Goal: Task Accomplishment & Management: Complete application form

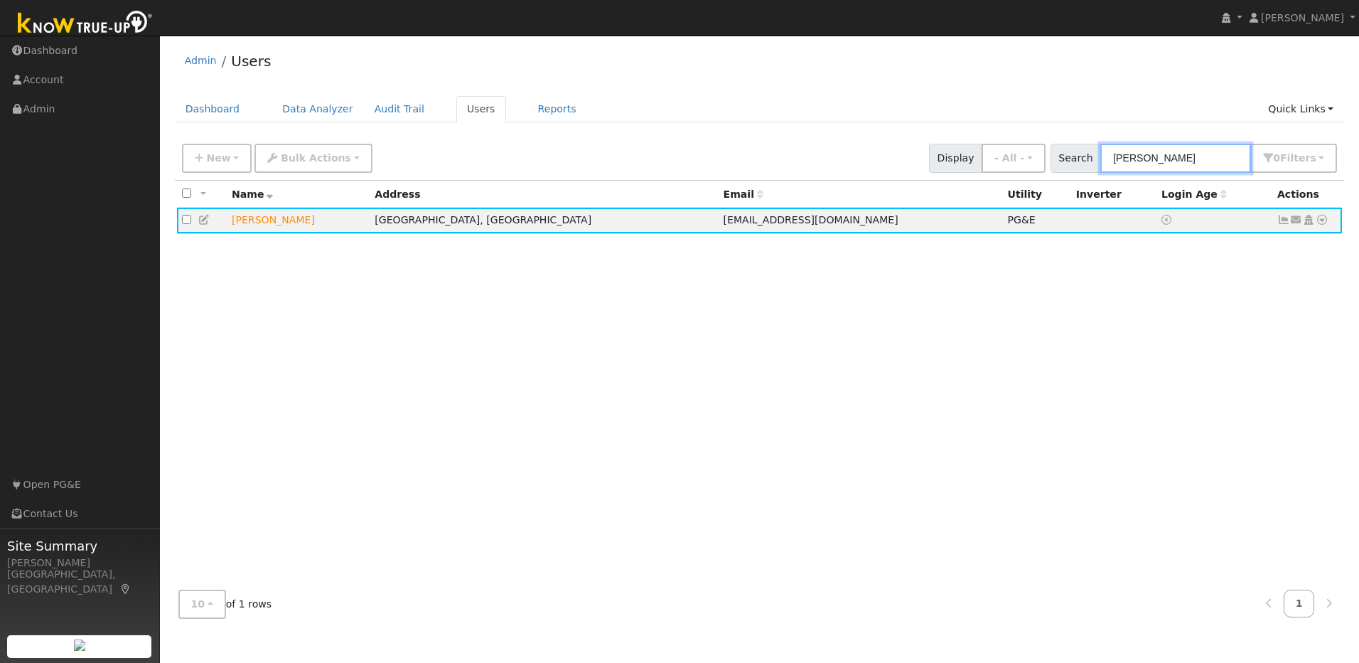
drag, startPoint x: 1202, startPoint y: 156, endPoint x: 1123, endPoint y: 161, distance: 79.7
click at [708, 161] on input "diane medlock" at bounding box center [1176, 158] width 151 height 29
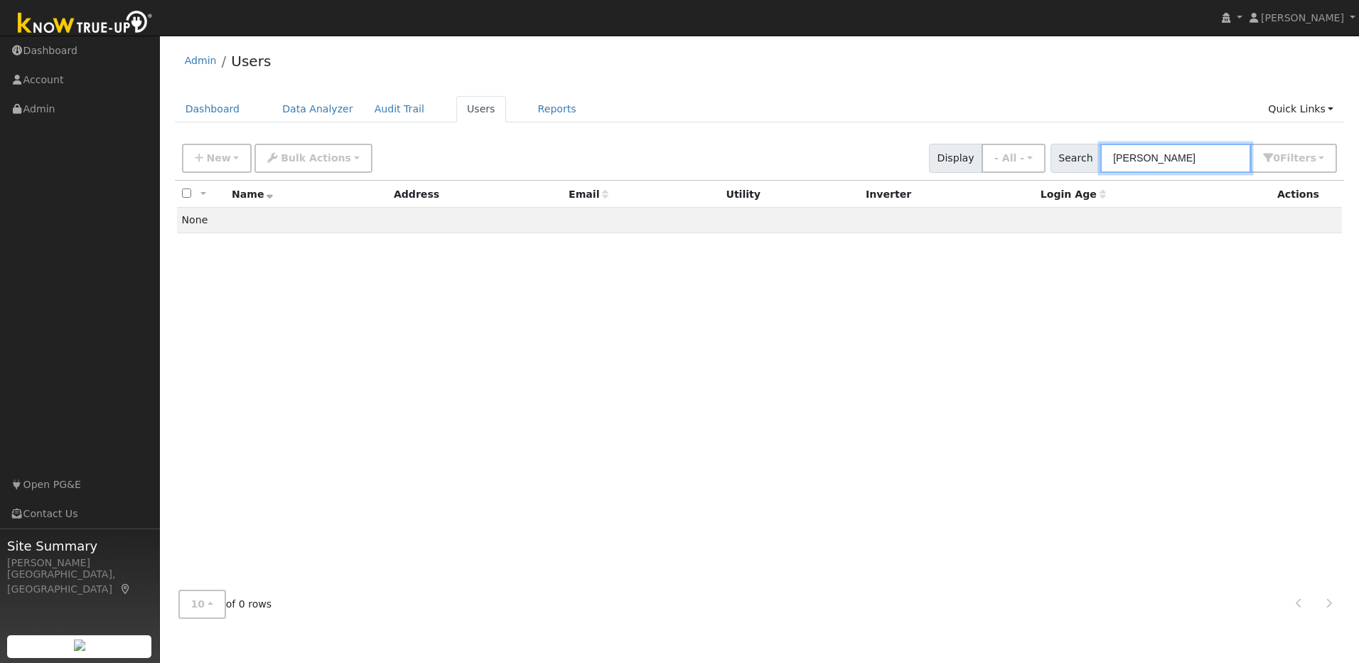
type input "julie smith"
click at [209, 159] on span "New" at bounding box center [218, 157] width 24 height 11
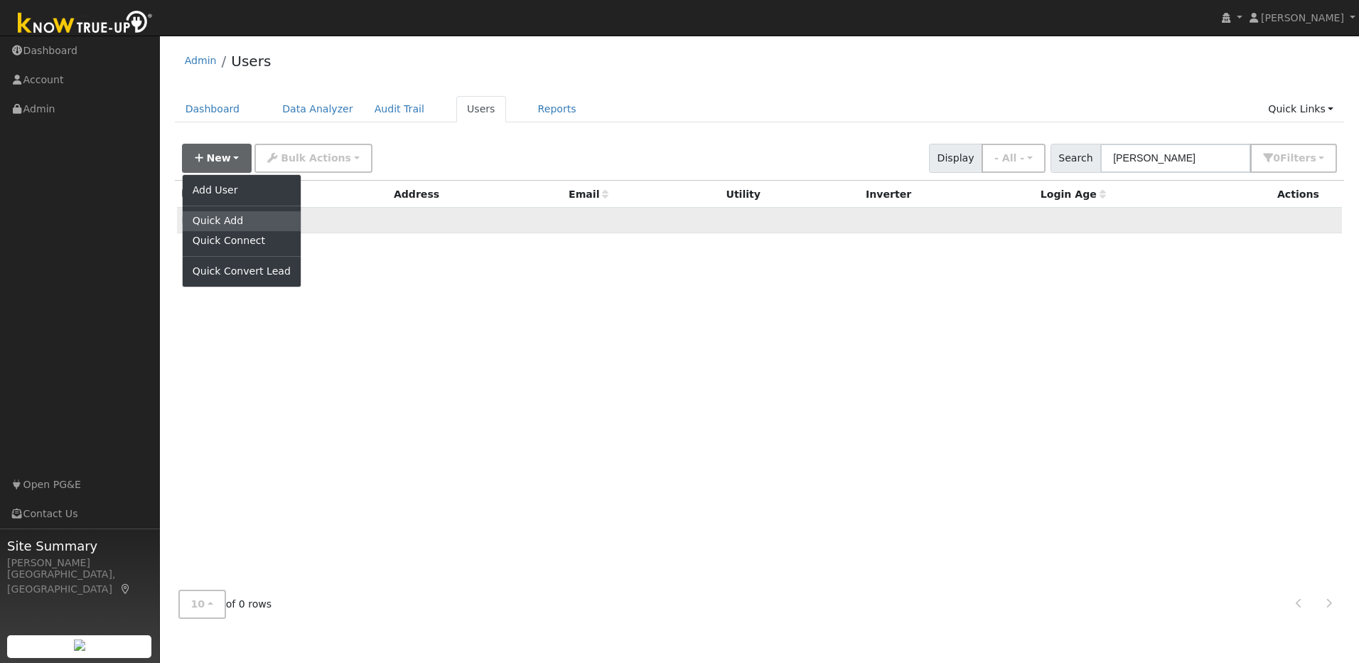
click at [226, 222] on link "Quick Add" at bounding box center [242, 221] width 118 height 20
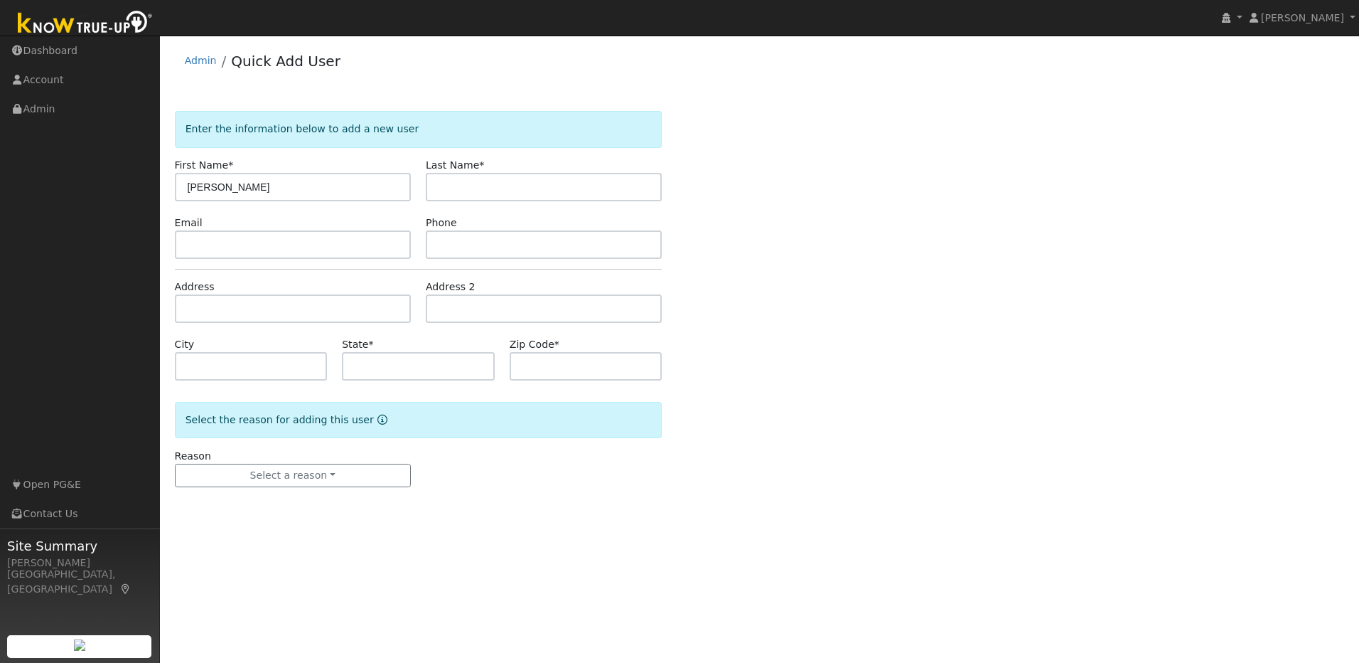
type input "[PERSON_NAME]"
click at [466, 185] on input "text" at bounding box center [544, 187] width 236 height 28
type input "[PERSON_NAME]"
paste input "[EMAIL_ADDRESS][DOMAIN_NAME]"
type input "[EMAIL_ADDRESS][DOMAIN_NAME]"
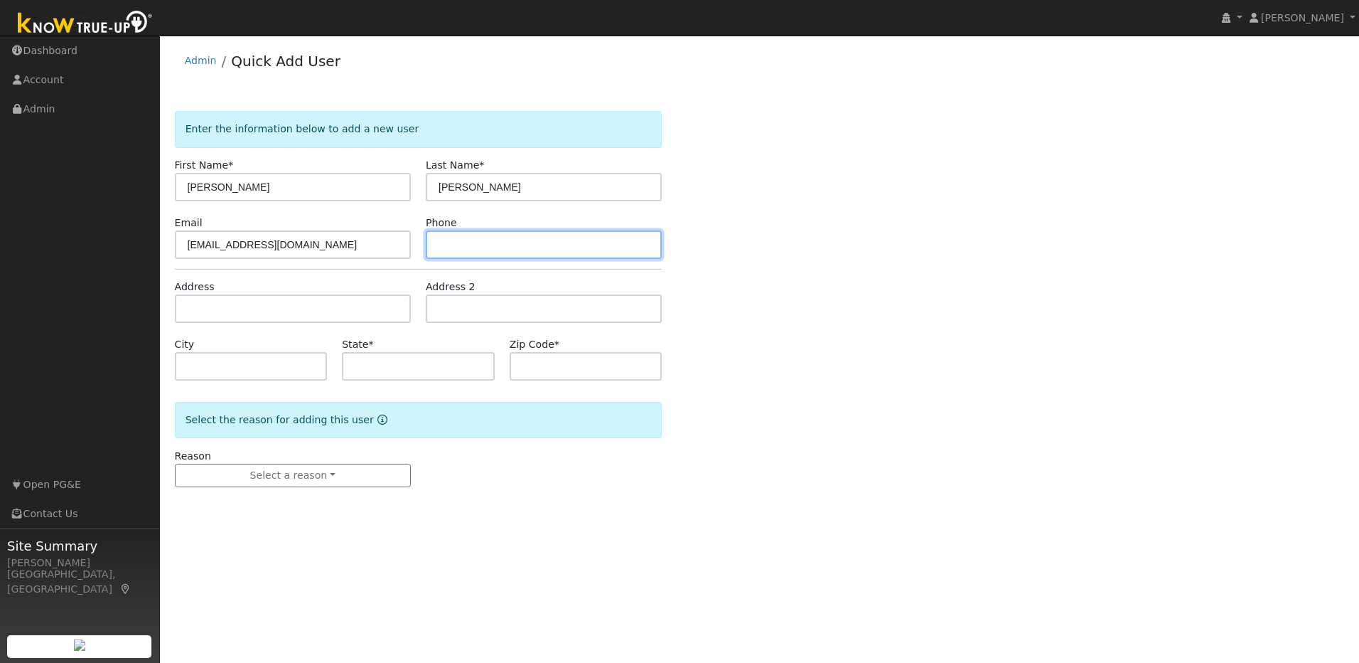
paste input "[PHONE_NUMBER]"
type input "[PHONE_NUMBER]"
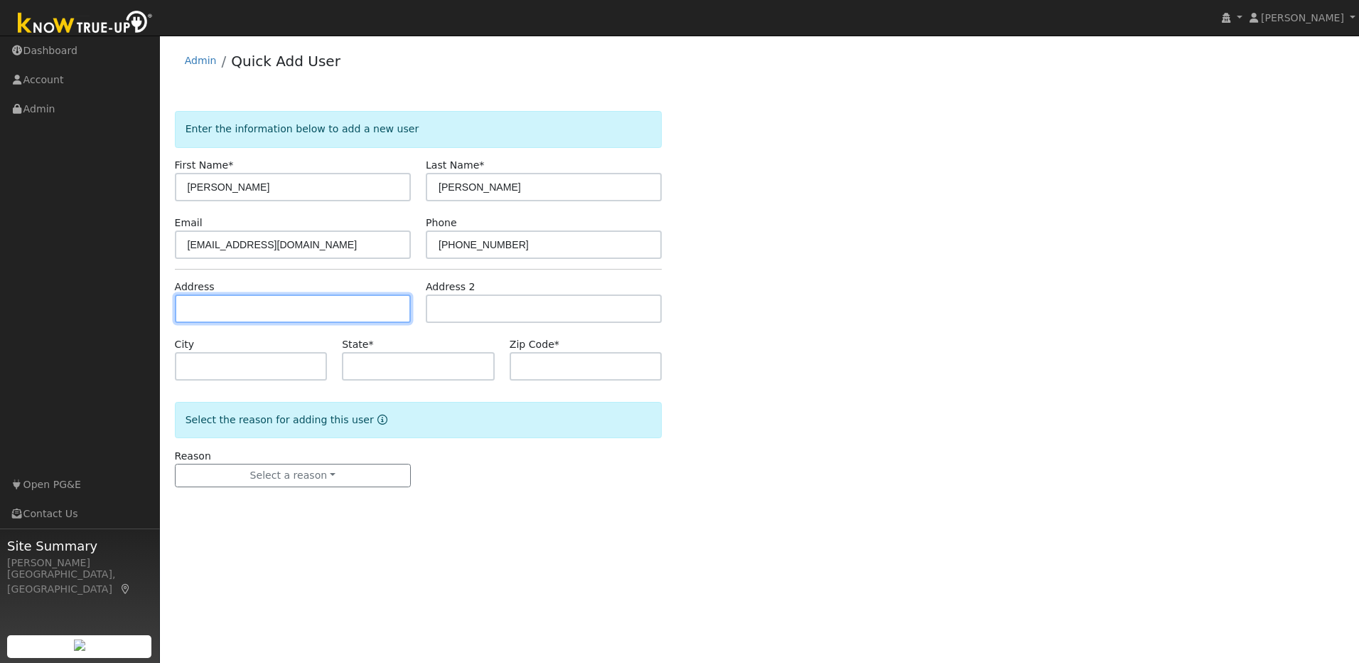
drag, startPoint x: 303, startPoint y: 310, endPoint x: 285, endPoint y: 311, distance: 17.8
click at [303, 310] on input "text" at bounding box center [293, 308] width 236 height 28
paste input "[STREET_ADDRESS][PERSON_NAME]"
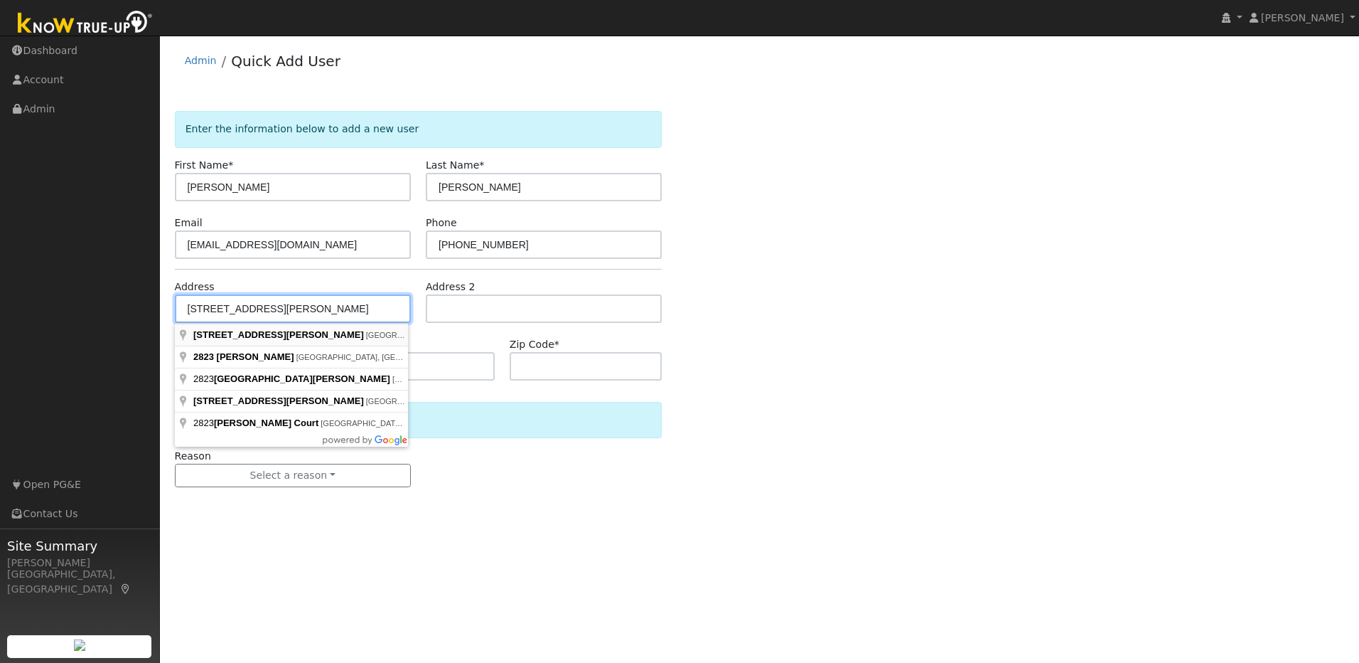
type input "[STREET_ADDRESS][PERSON_NAME]"
type input "[GEOGRAPHIC_DATA]"
type input "CA"
type input "95762"
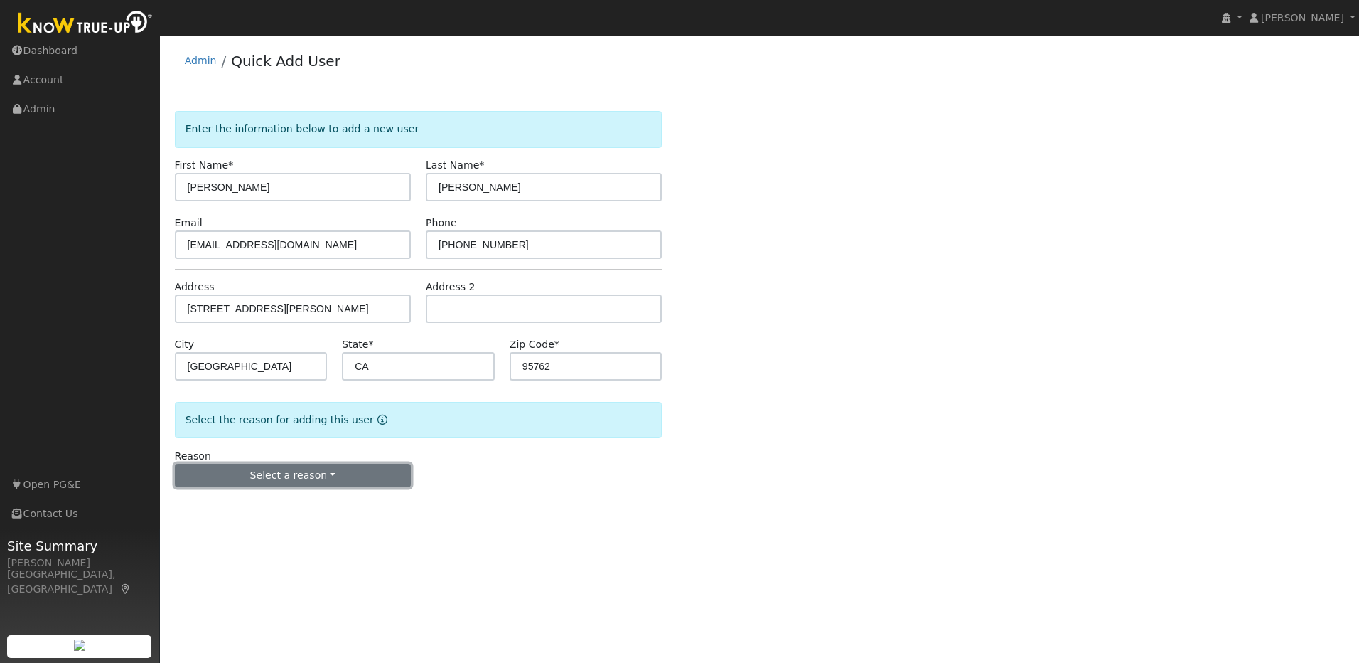
click at [337, 479] on button "Select a reason" at bounding box center [293, 476] width 236 height 24
click at [213, 508] on link "New lead" at bounding box center [254, 505] width 157 height 20
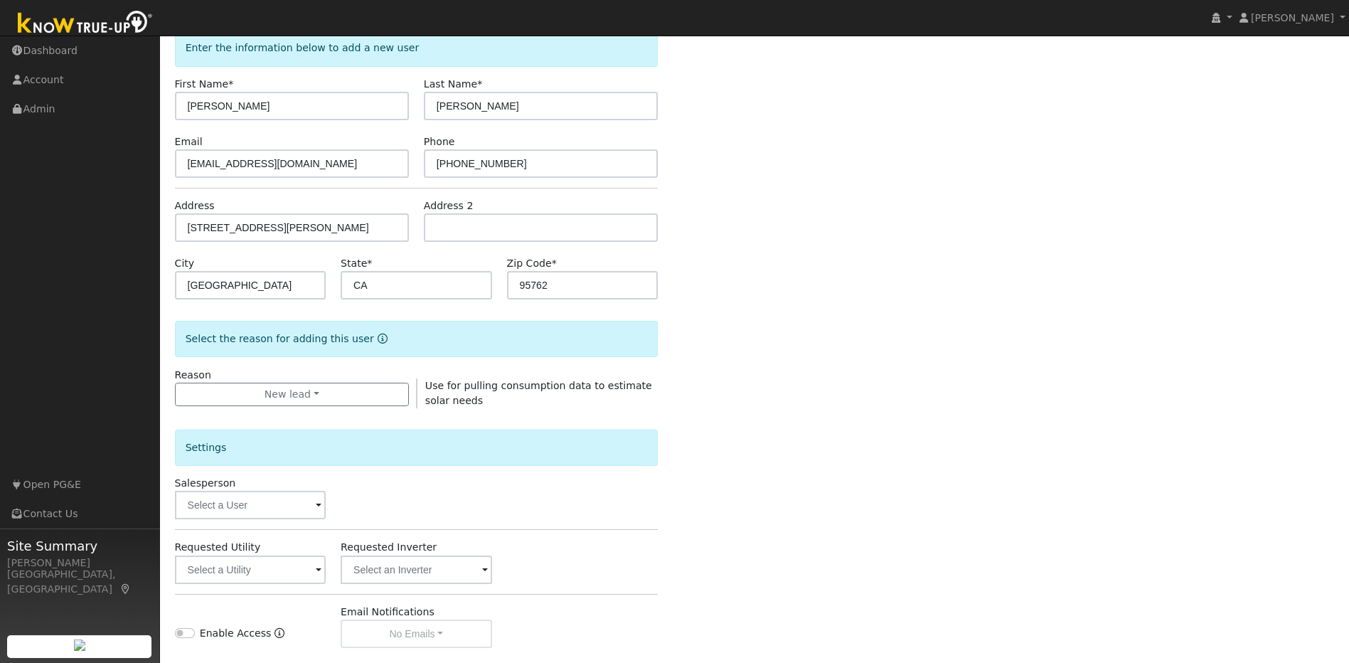
scroll to position [258, 0]
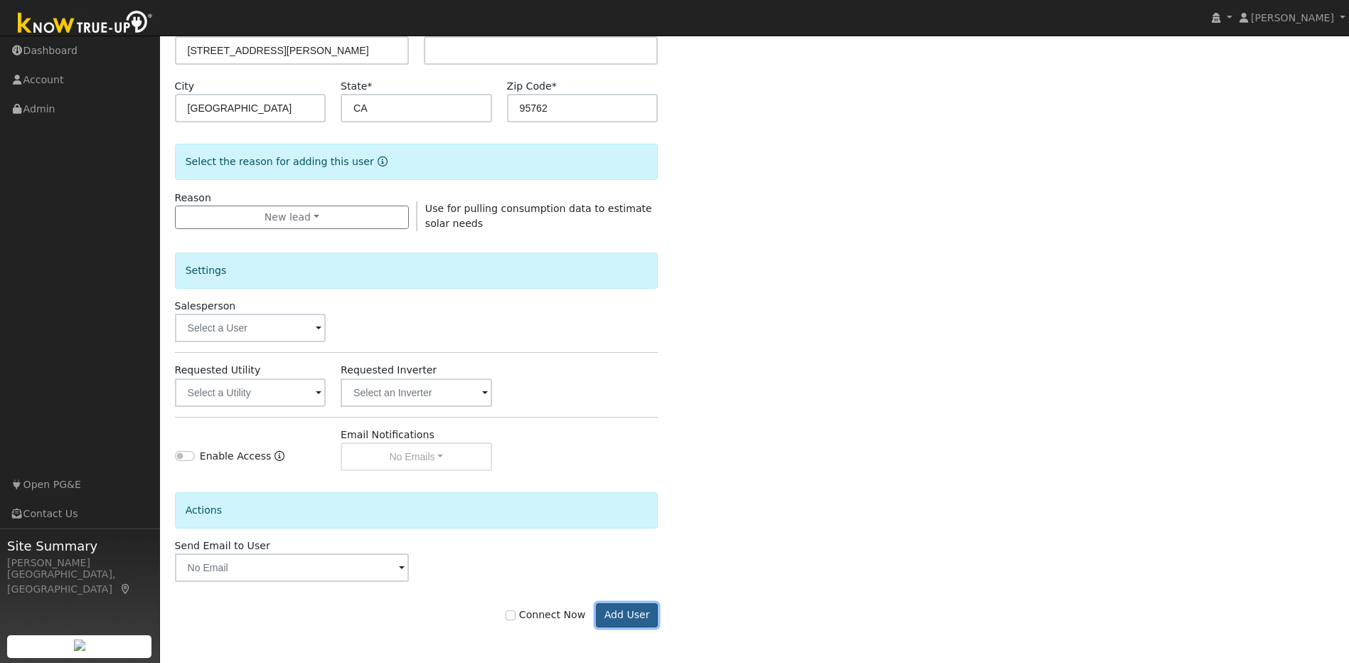
click at [624, 609] on button "Add User" at bounding box center [627, 615] width 62 height 24
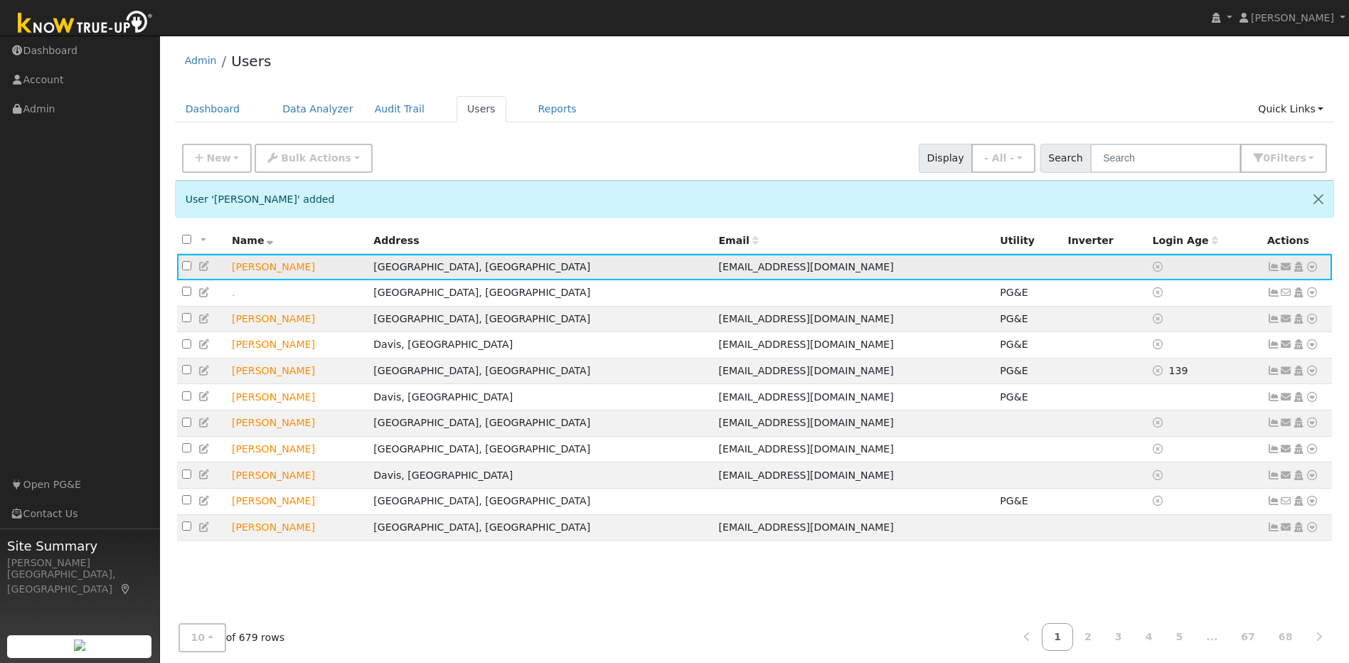
click at [203, 267] on icon at bounding box center [204, 266] width 13 height 10
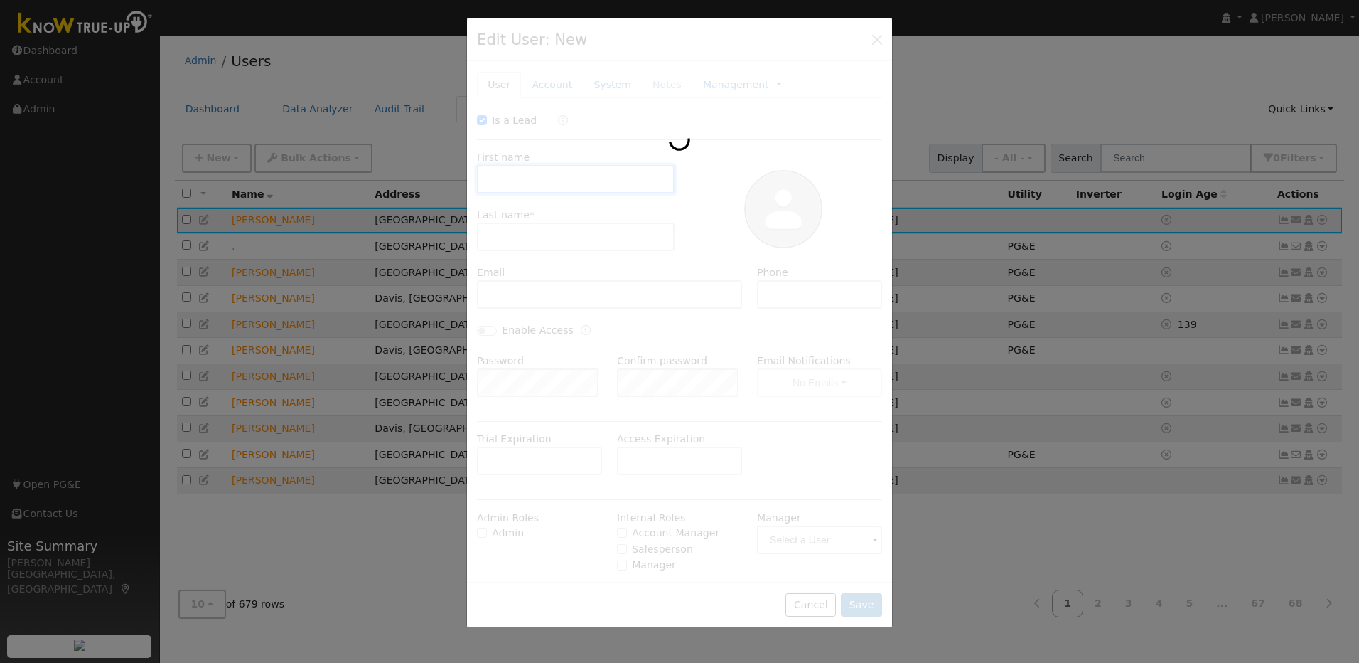
checkbox input "true"
type input "[PERSON_NAME]"
type input "[EMAIL_ADDRESS][DOMAIN_NAME]"
type input "[PHONE_NUMBER]"
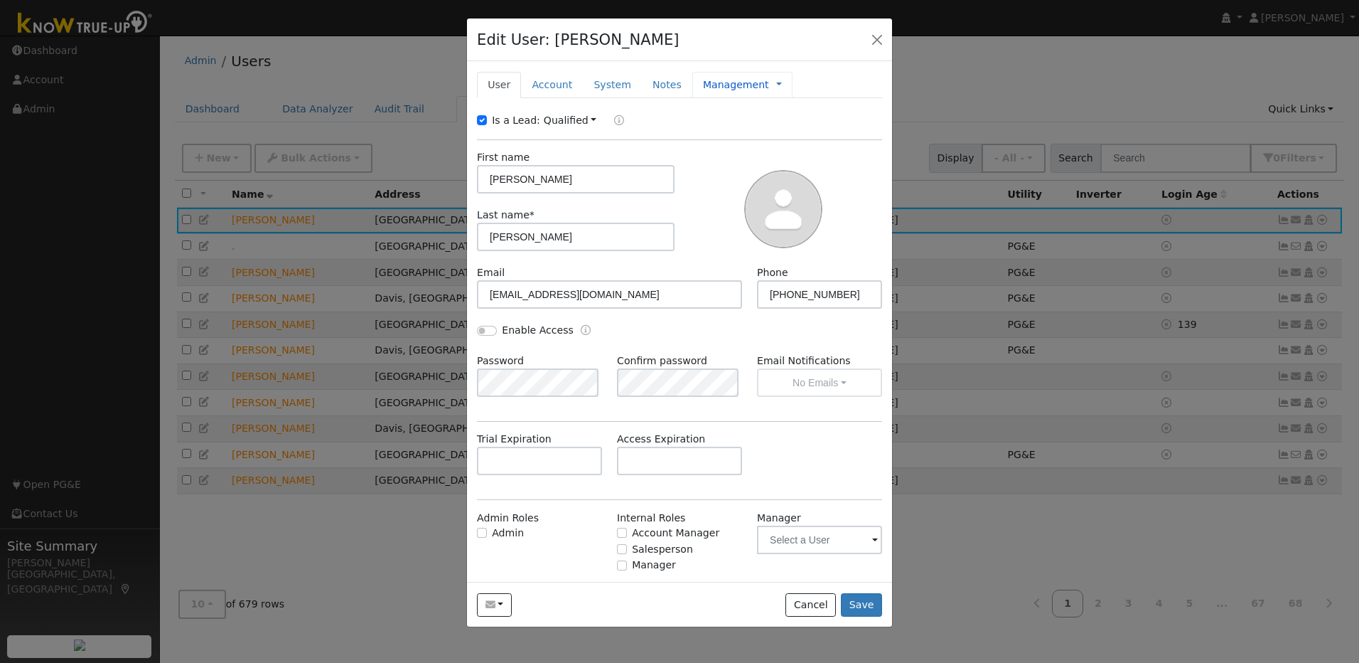
click at [703, 83] on link "Management" at bounding box center [736, 84] width 66 height 15
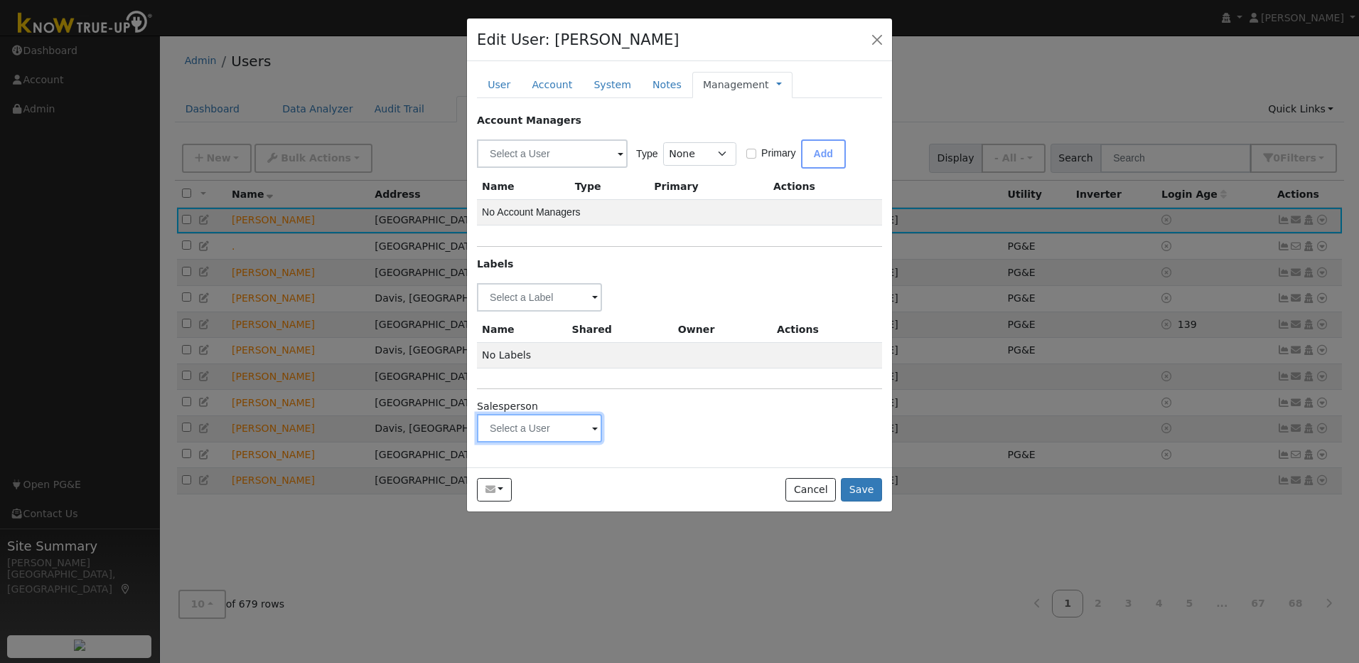
click at [582, 311] on input "text" at bounding box center [539, 297] width 125 height 28
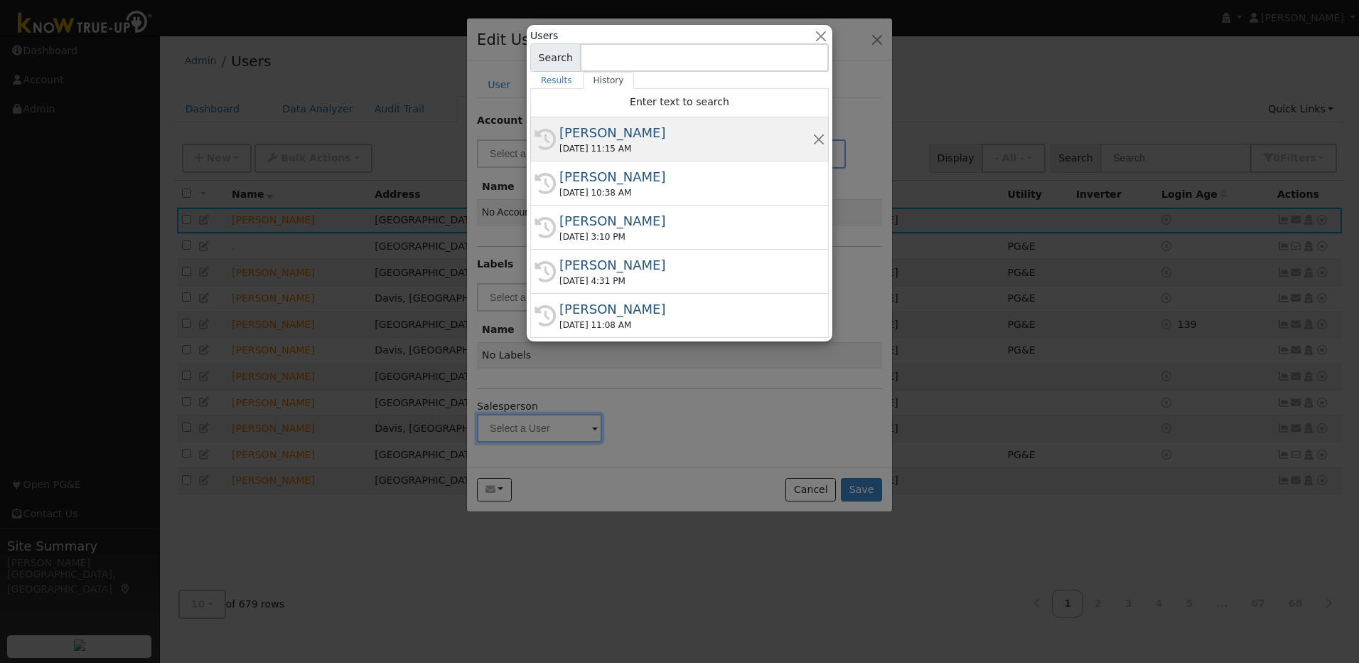
click at [613, 133] on div "Matt Bilyeu" at bounding box center [686, 132] width 253 height 19
type input "Matt Bilyeu"
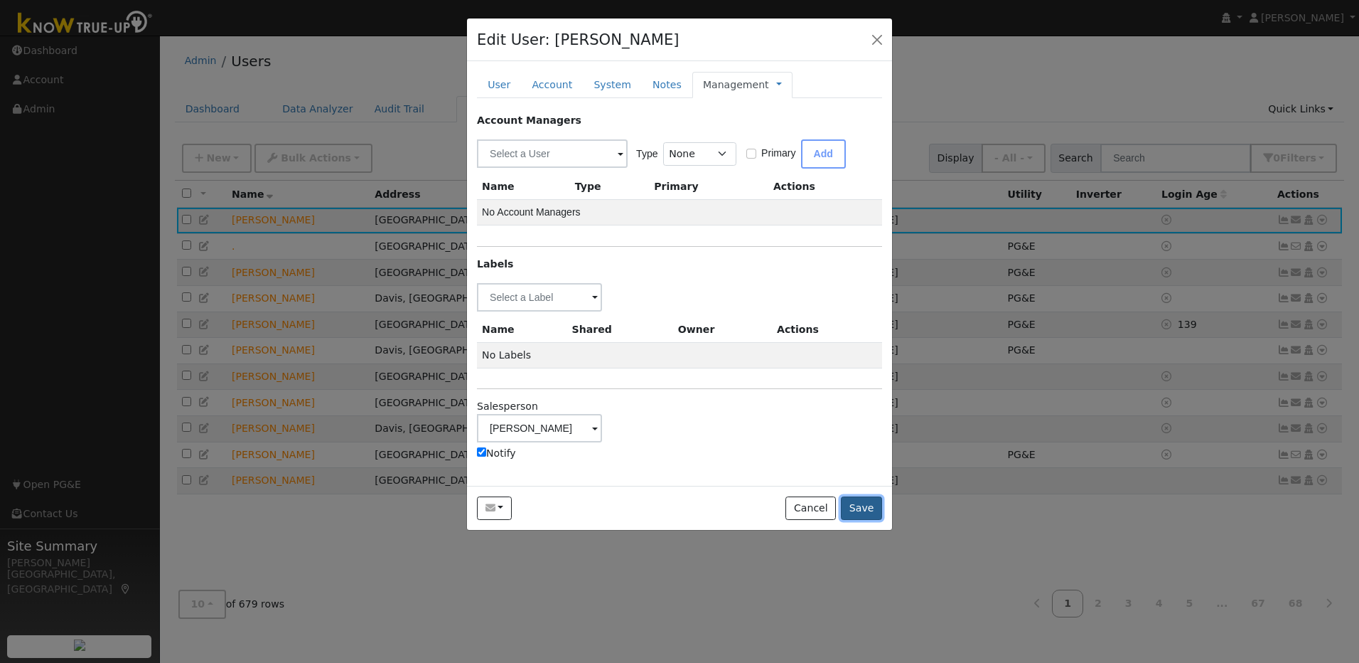
click at [862, 506] on button "Save" at bounding box center [861, 508] width 41 height 24
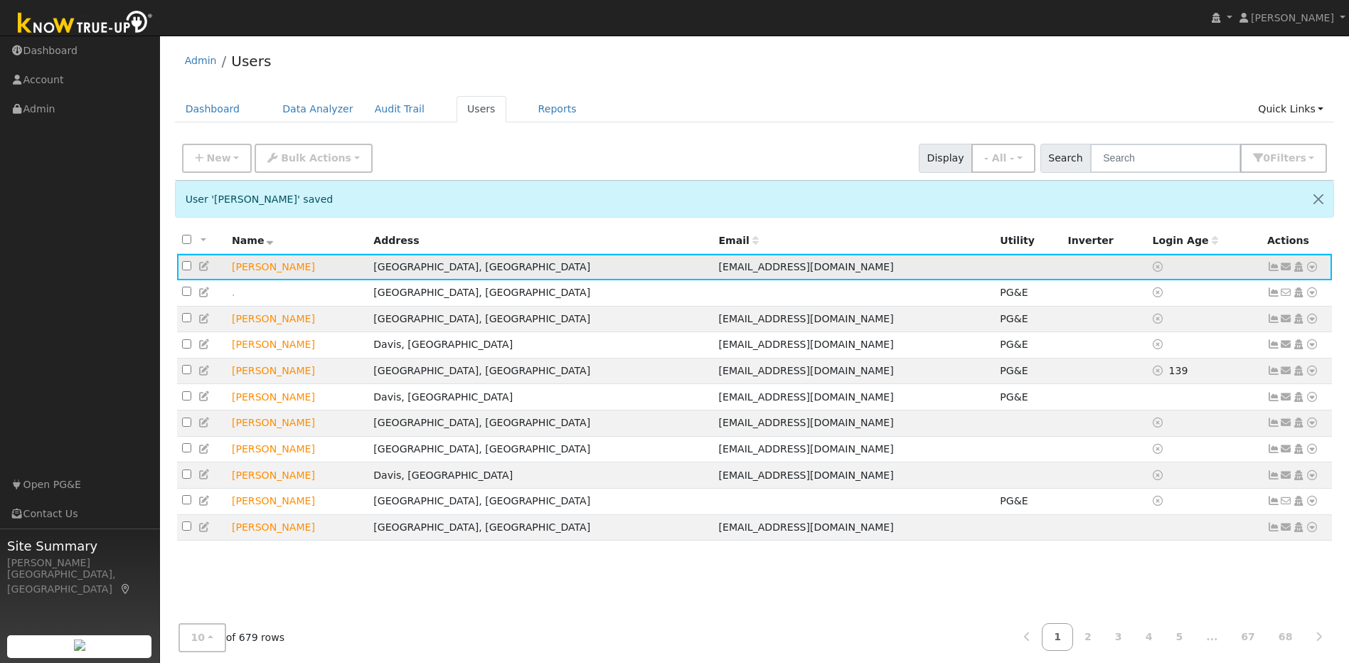
click at [1312, 269] on icon at bounding box center [1311, 267] width 13 height 10
click at [1182, 377] on link "Utility" at bounding box center [1164, 374] width 99 height 20
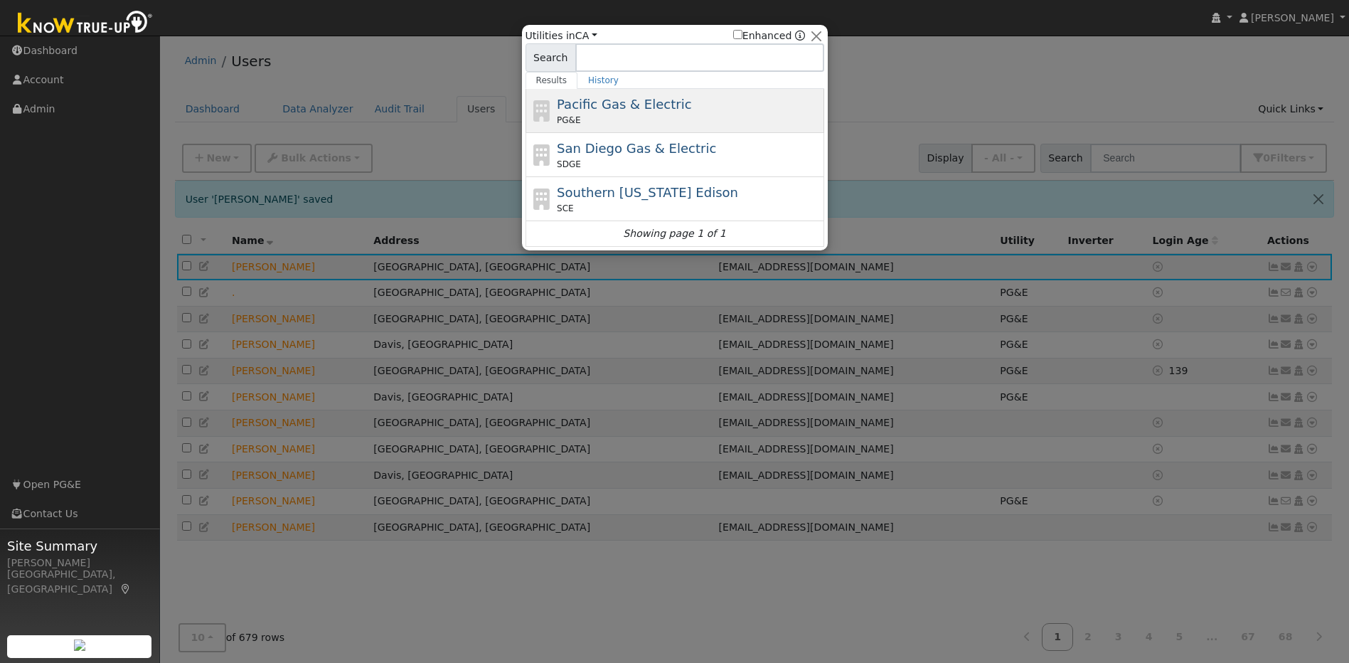
click at [656, 119] on div "PG&E" at bounding box center [689, 120] width 264 height 13
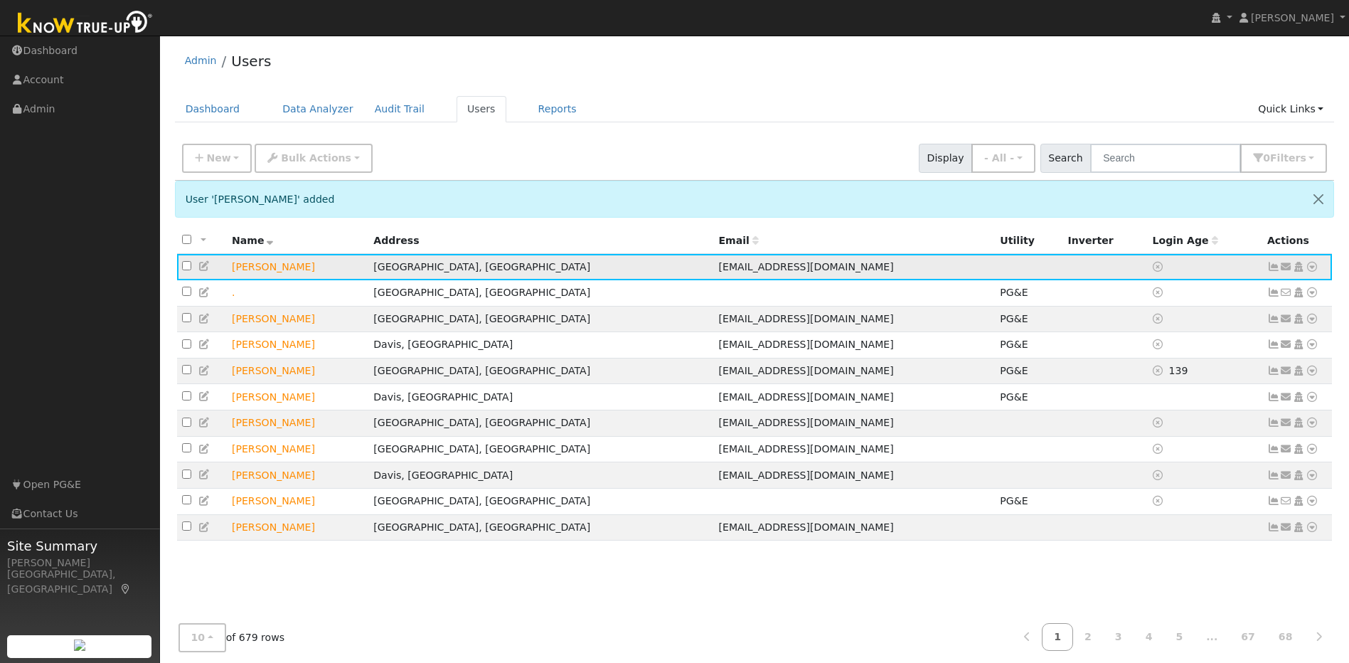
click at [1314, 269] on icon at bounding box center [1311, 267] width 13 height 10
click at [1158, 372] on link "Utility" at bounding box center [1164, 374] width 99 height 20
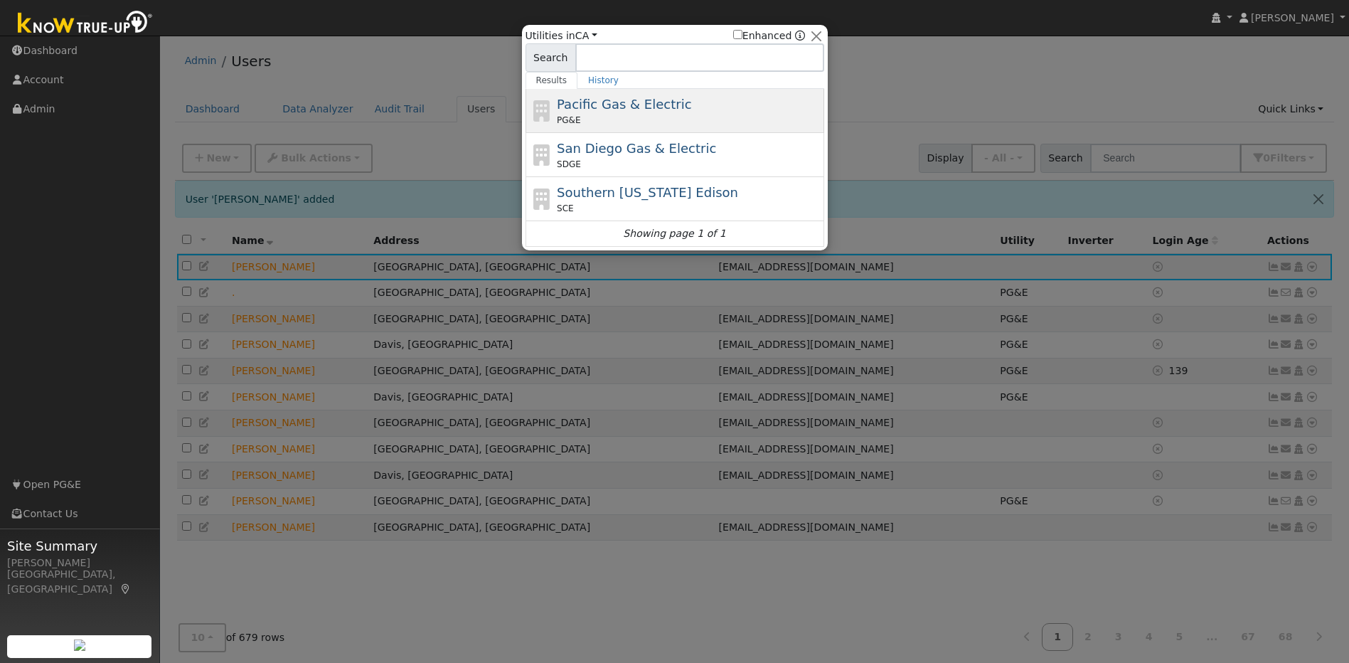
click at [696, 107] on div "Pacific Gas & Electric PG&E" at bounding box center [689, 111] width 264 height 32
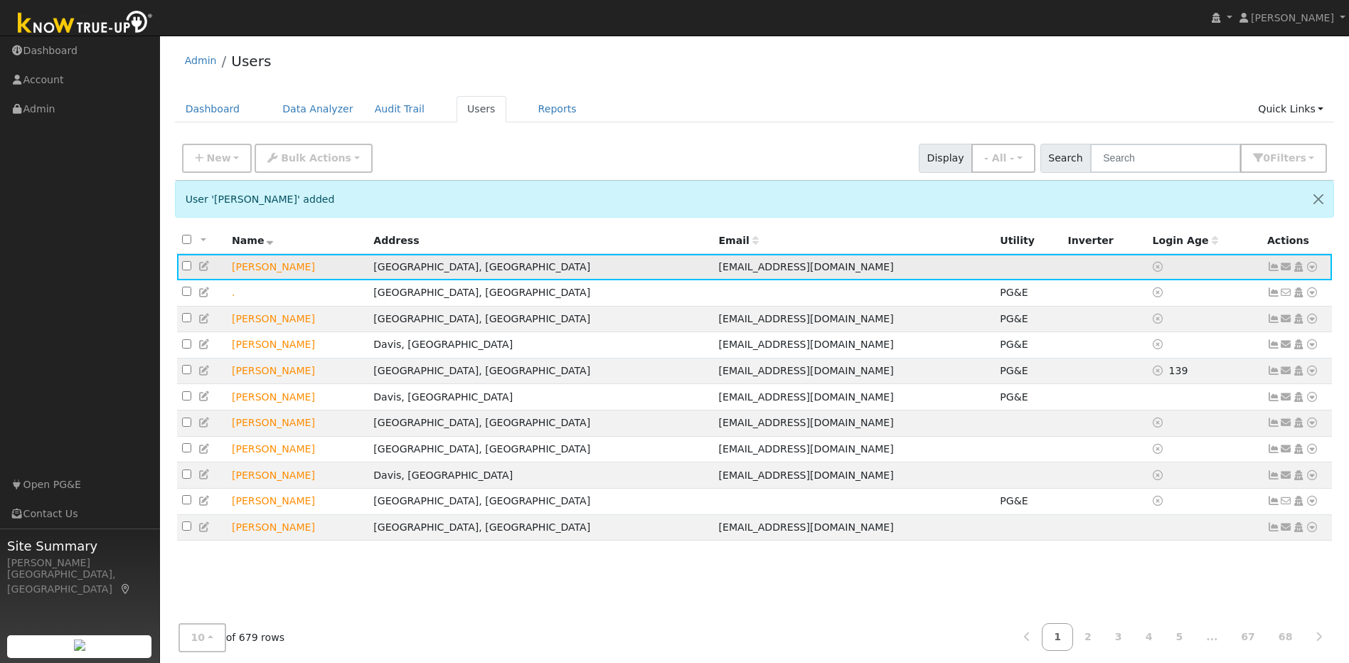
click at [1276, 272] on icon at bounding box center [1273, 267] width 13 height 10
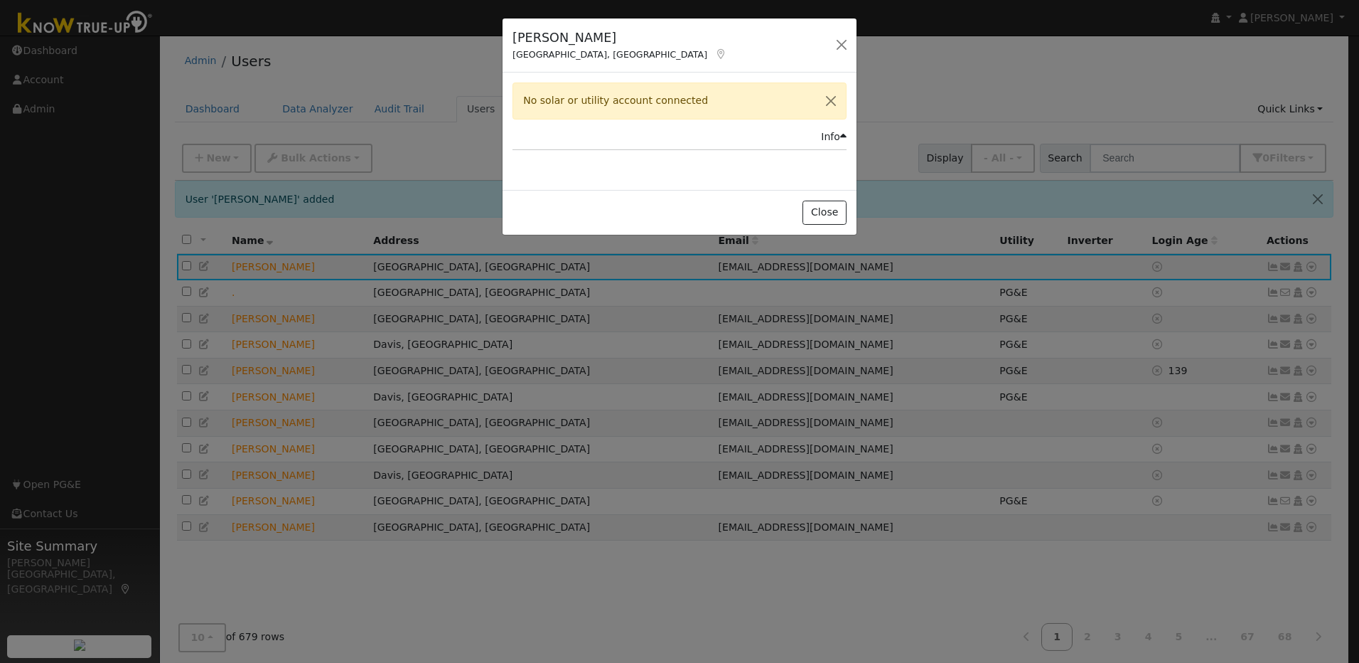
click at [1010, 70] on div "Julie Smith El Dorado Hills, CA Default Account Default Account 2823 Stephens L…" at bounding box center [679, 331] width 1359 height 663
click at [846, 220] on div "Close" at bounding box center [680, 212] width 354 height 45
click at [833, 211] on button "Close" at bounding box center [824, 213] width 43 height 24
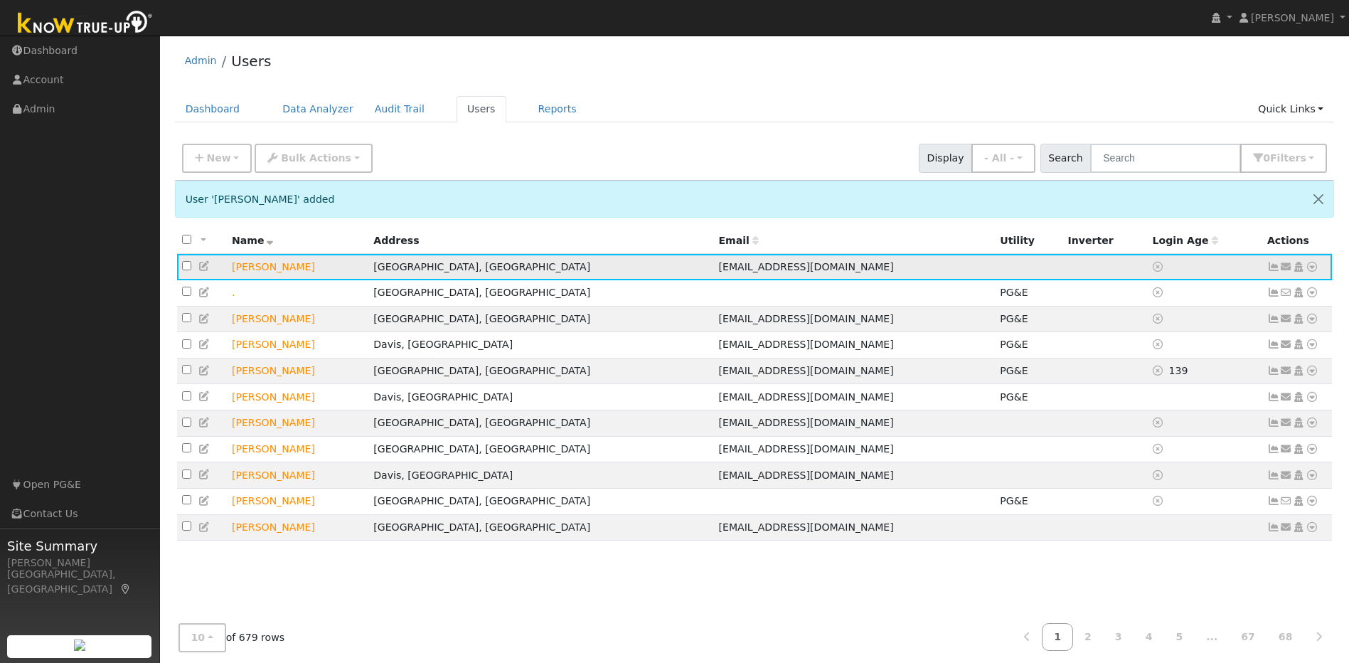
click at [1313, 270] on icon at bounding box center [1311, 267] width 13 height 10
click at [0, 0] on link "Utility" at bounding box center [0, 0] width 0 height 0
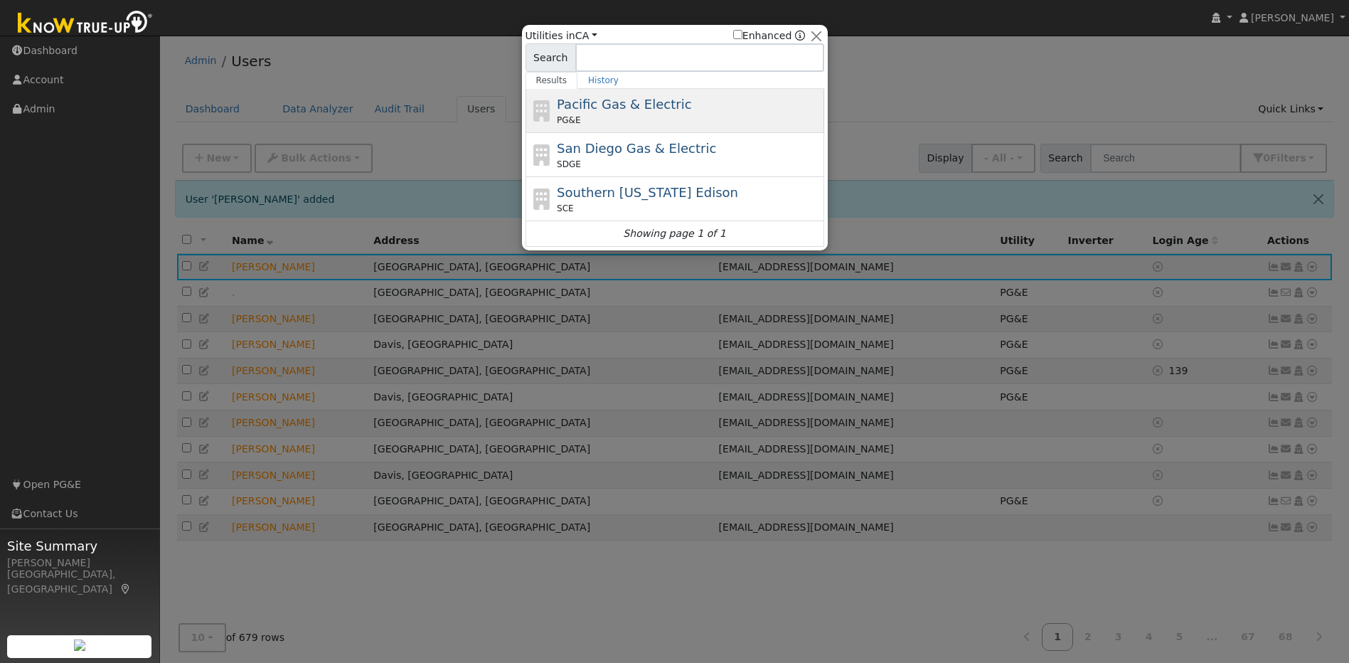
click at [683, 112] on div "Pacific Gas & Electric PG&E" at bounding box center [689, 111] width 264 height 32
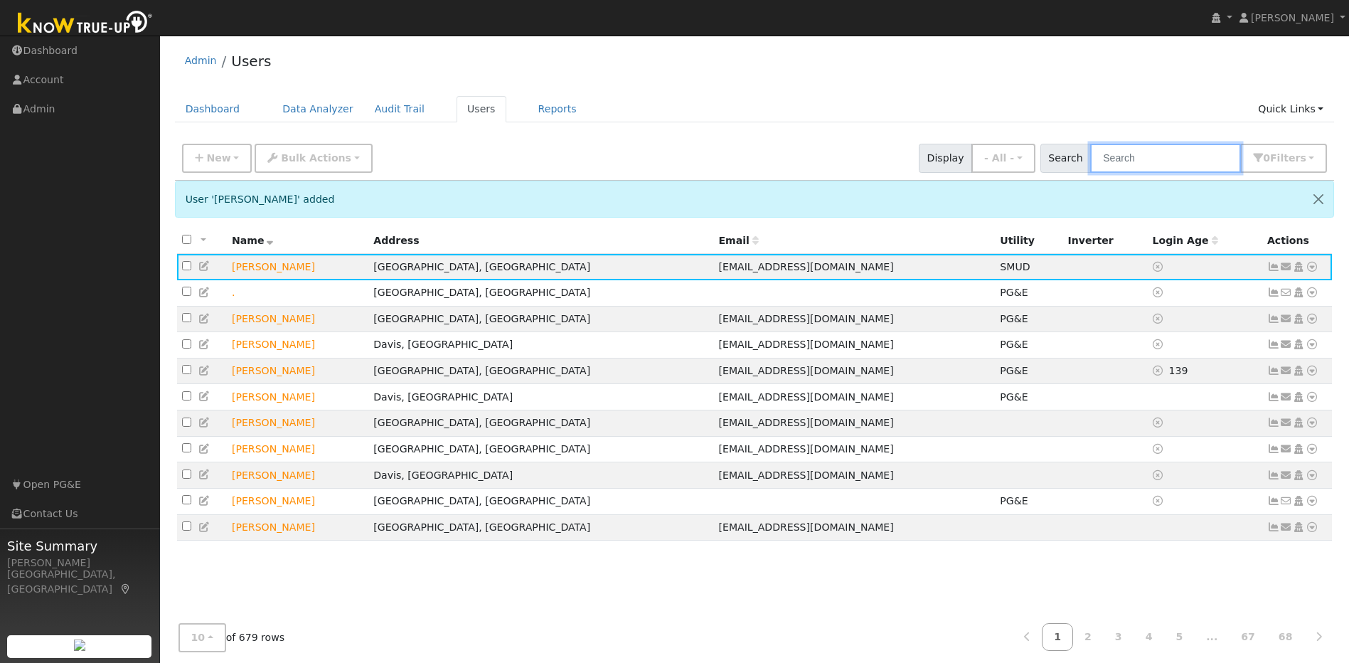
click at [1133, 148] on input "text" at bounding box center [1165, 158] width 151 height 29
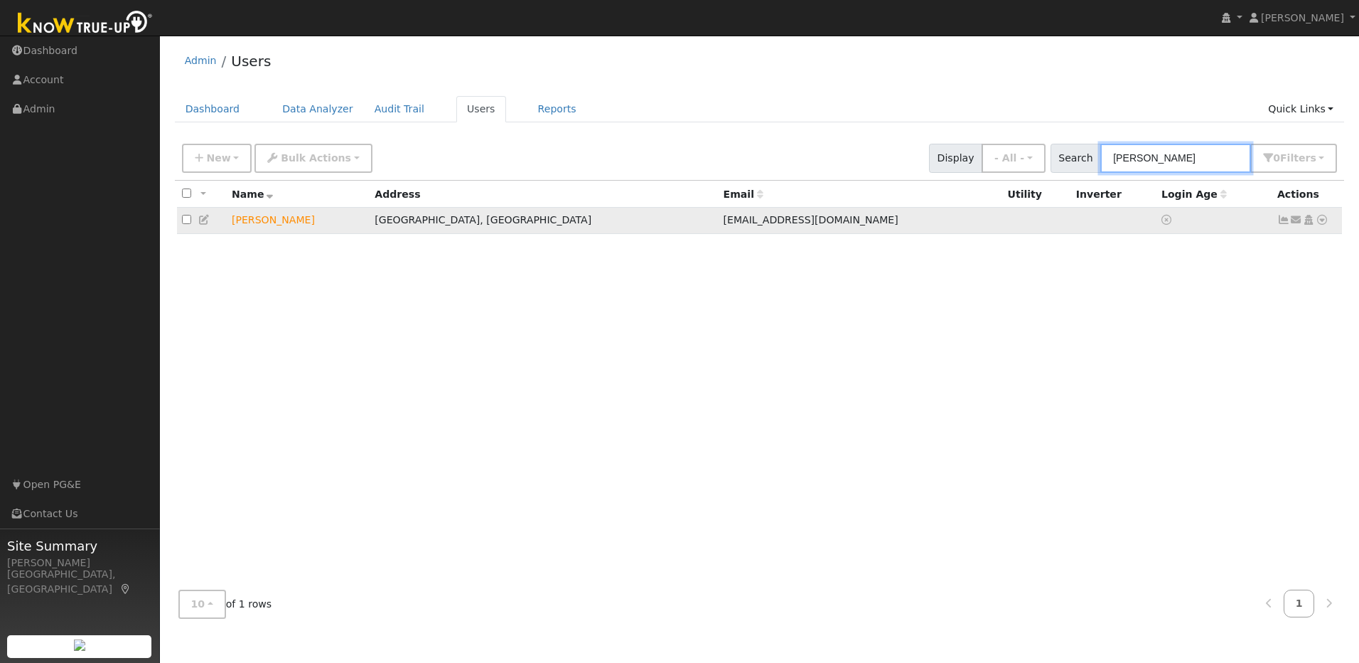
type input "Julie Smith"
click at [1319, 220] on icon at bounding box center [1322, 220] width 13 height 10
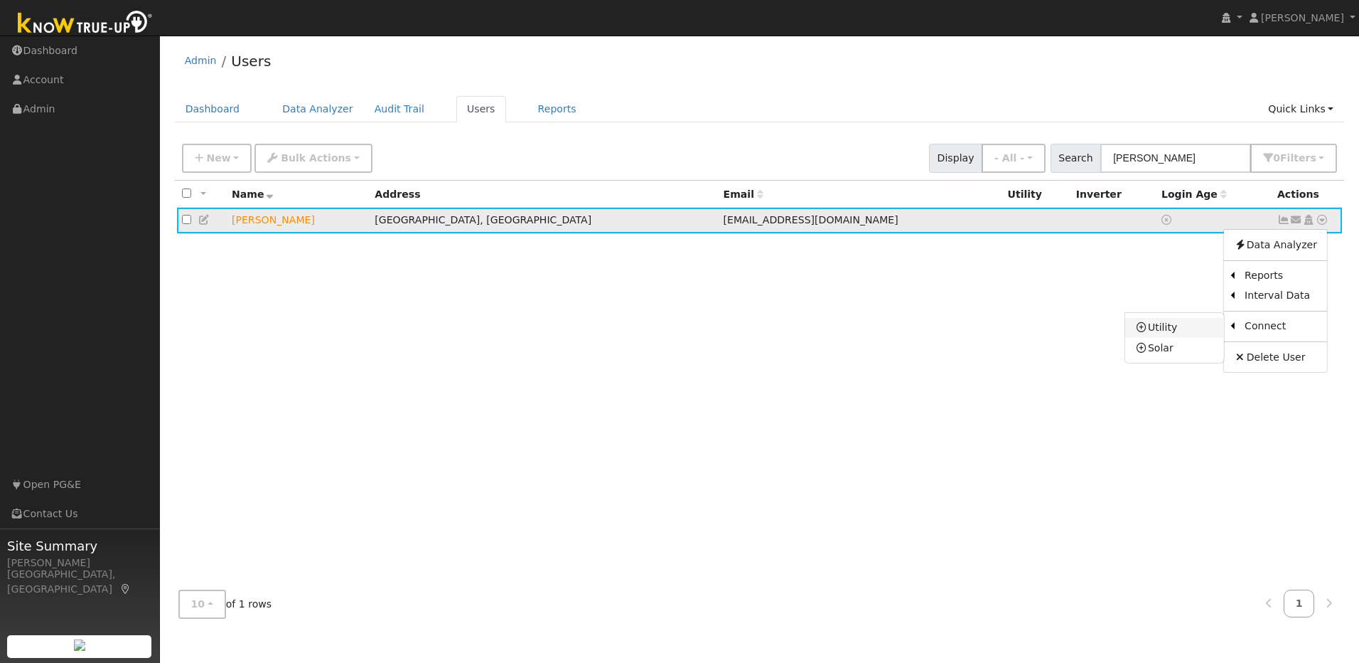
click at [1192, 329] on link "Utility" at bounding box center [1175, 328] width 99 height 20
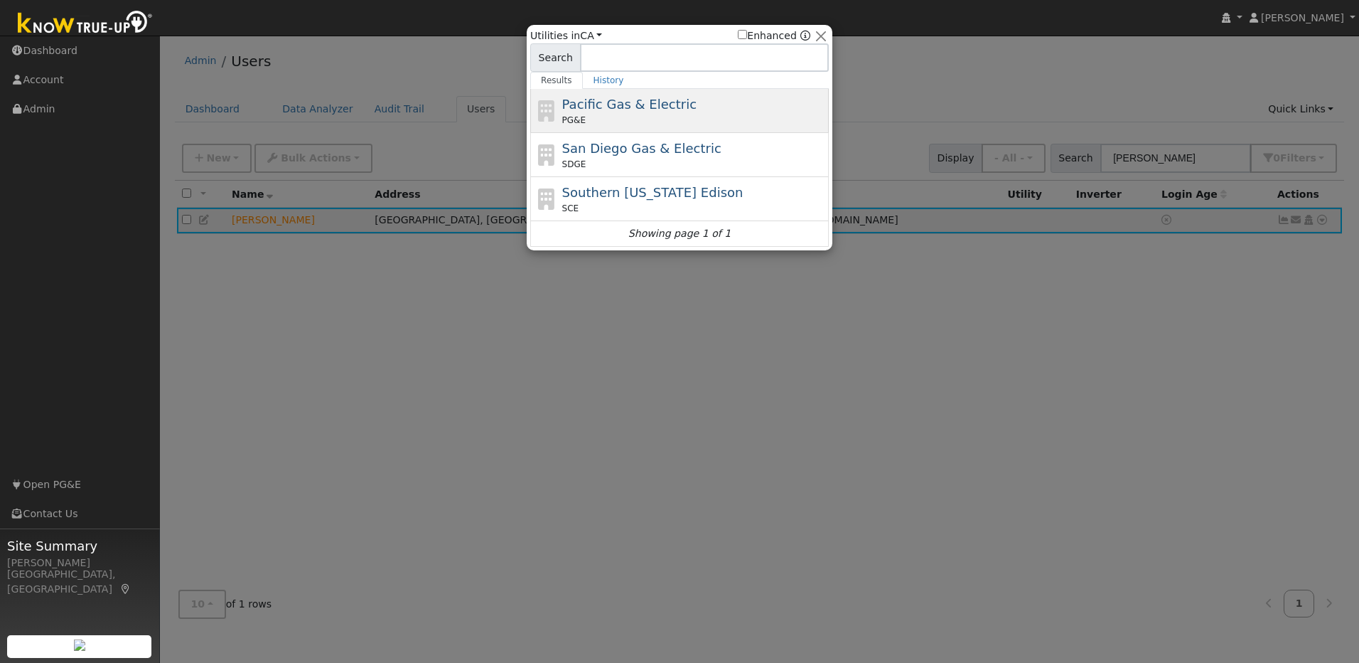
click at [678, 112] on div "Pacific Gas & Electric PG&E" at bounding box center [694, 111] width 264 height 32
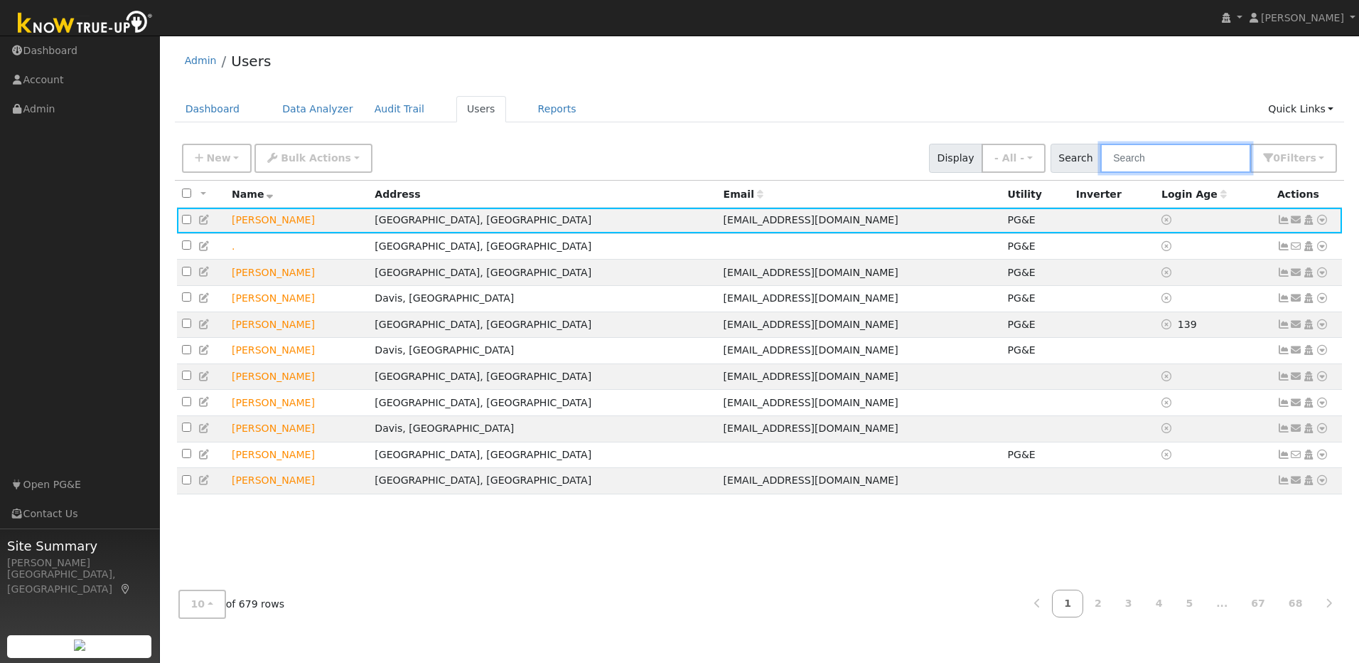
click at [1158, 165] on input "text" at bounding box center [1176, 158] width 151 height 29
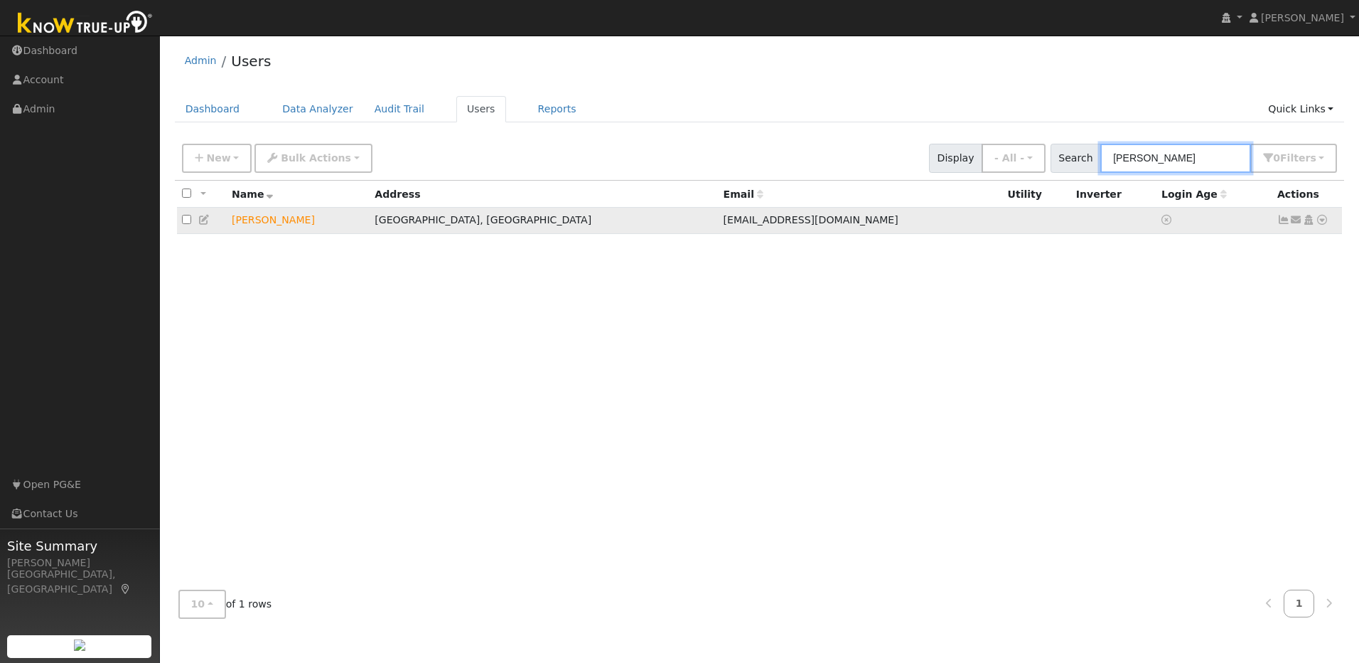
type input "[PERSON_NAME]"
click at [1317, 221] on icon at bounding box center [1322, 220] width 13 height 10
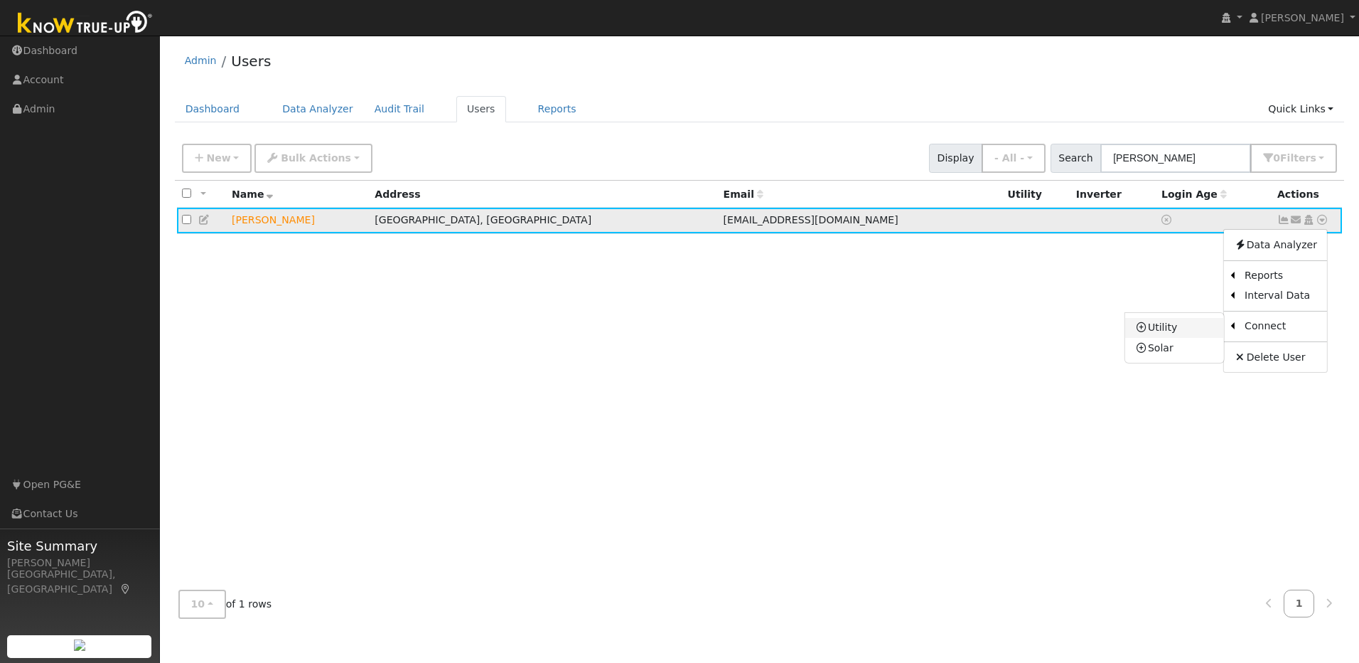
click at [1201, 332] on link "Utility" at bounding box center [1175, 328] width 99 height 20
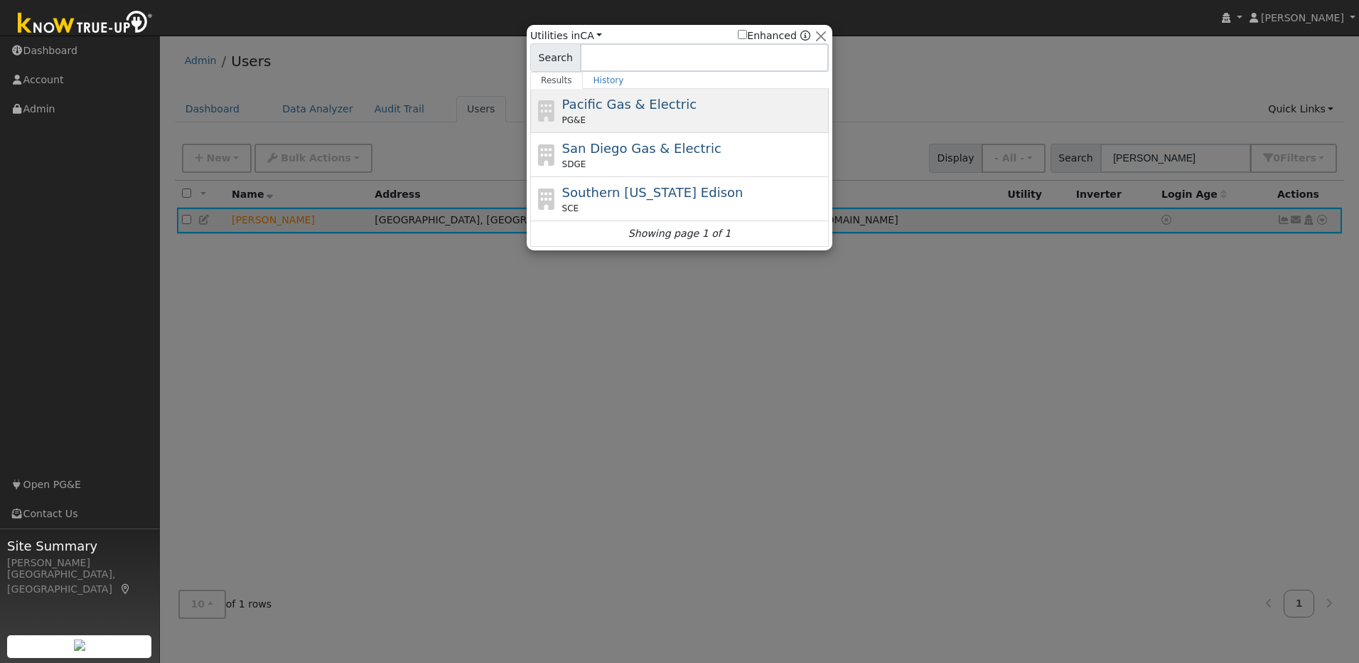
click at [673, 114] on div "PG&E" at bounding box center [694, 120] width 264 height 13
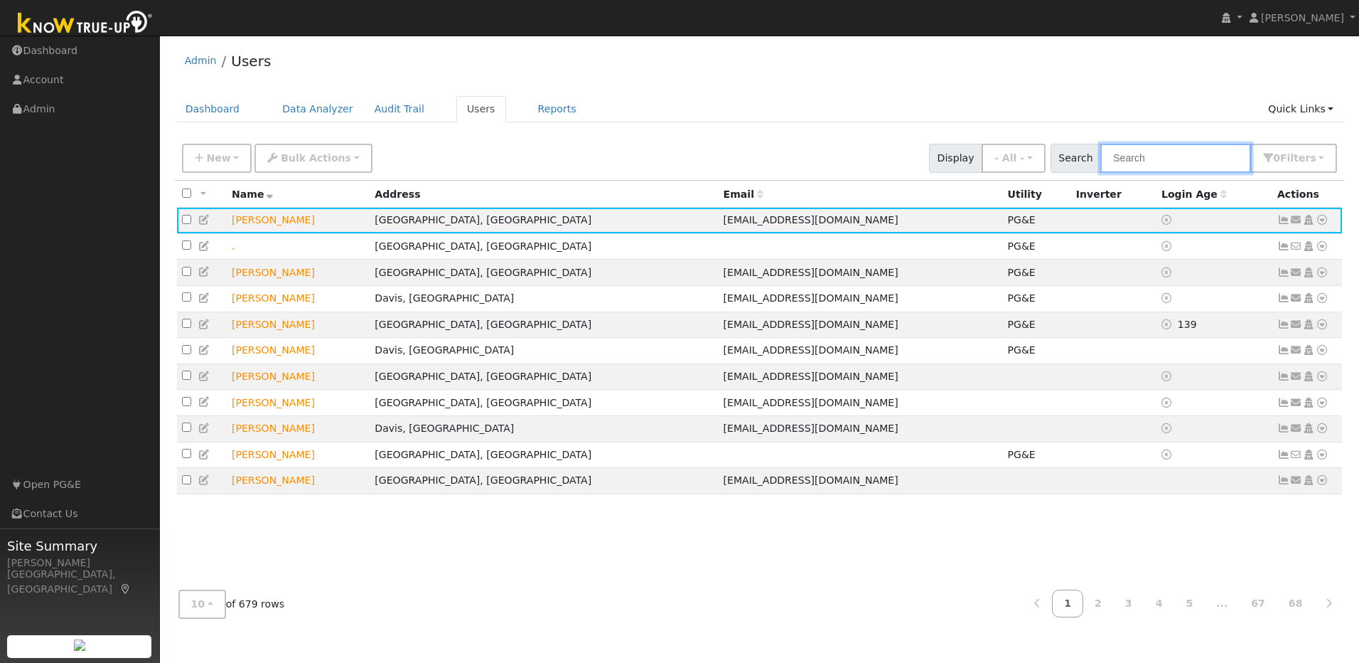
click at [1192, 147] on input "text" at bounding box center [1176, 158] width 151 height 29
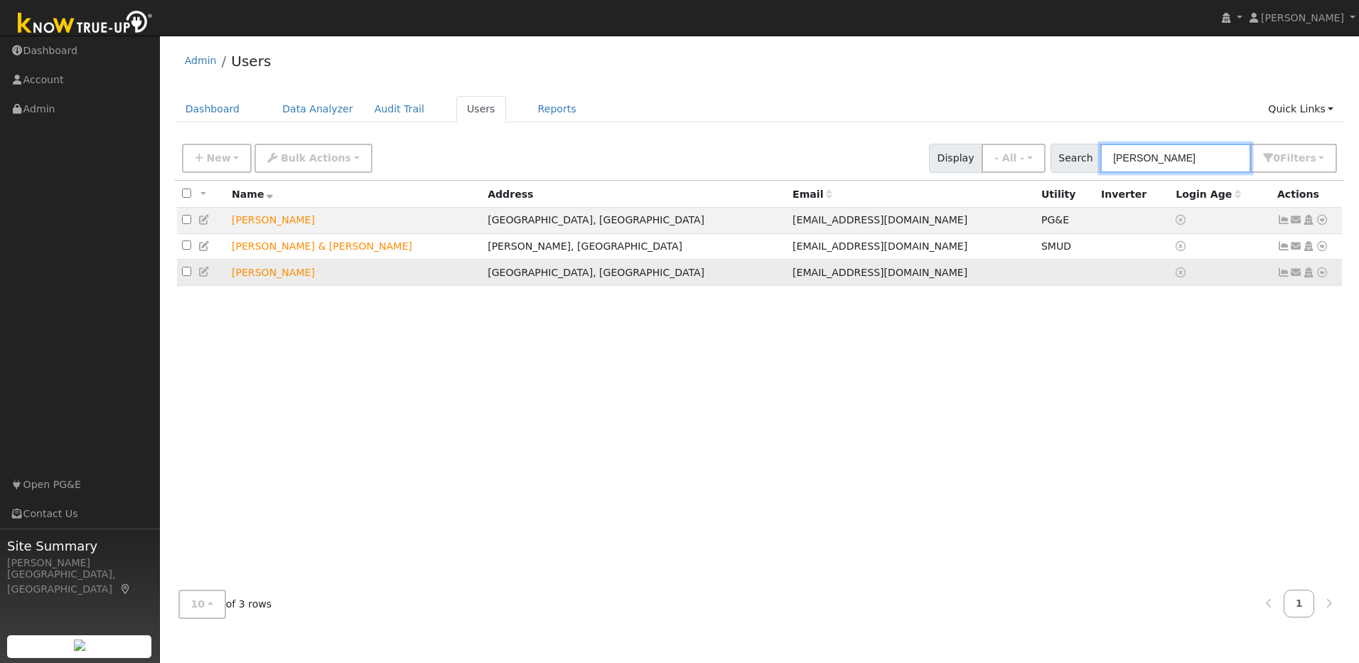
type input "Julie"
click at [1323, 273] on icon at bounding box center [1322, 272] width 13 height 10
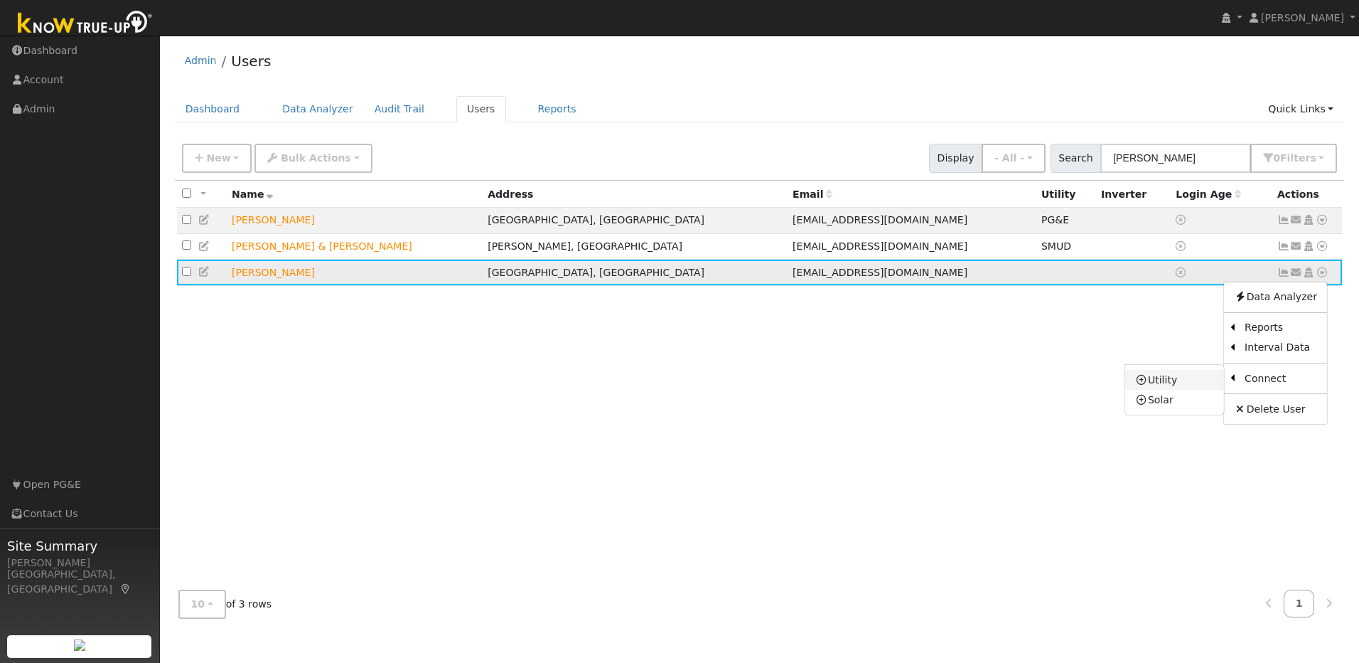
click at [1186, 387] on link "Utility" at bounding box center [1175, 380] width 99 height 20
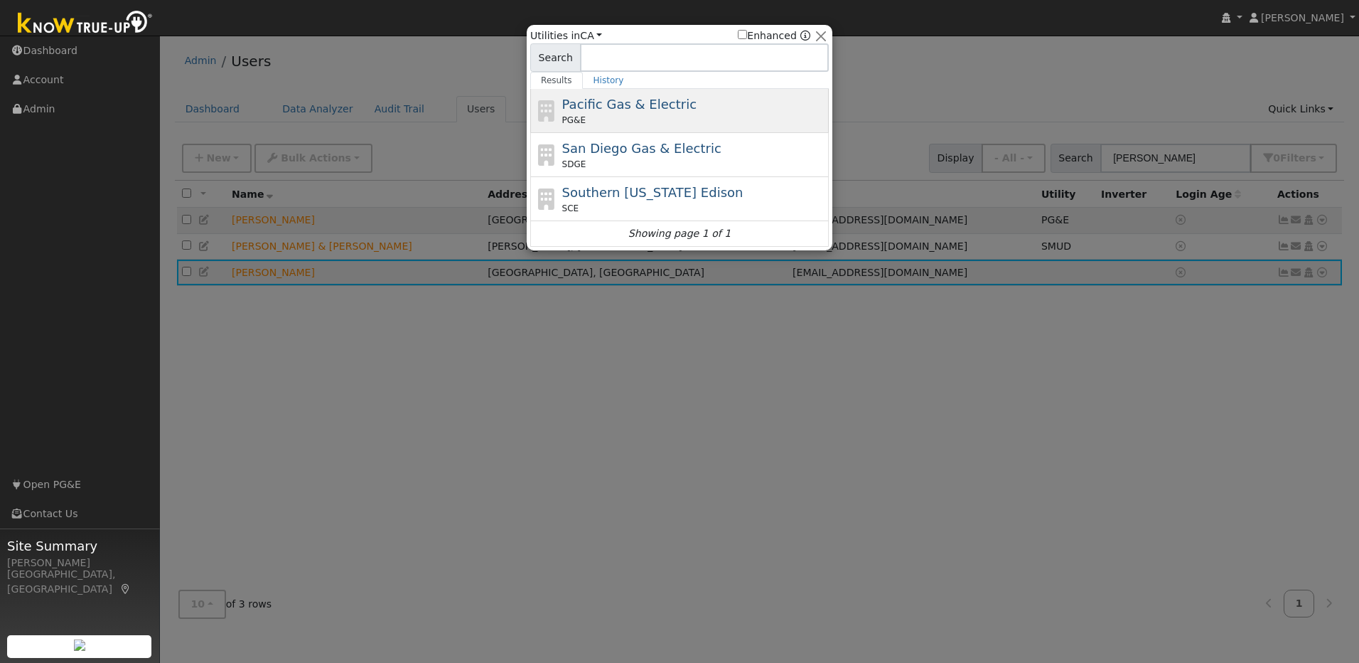
click at [651, 114] on div "PG&E" at bounding box center [694, 120] width 264 height 13
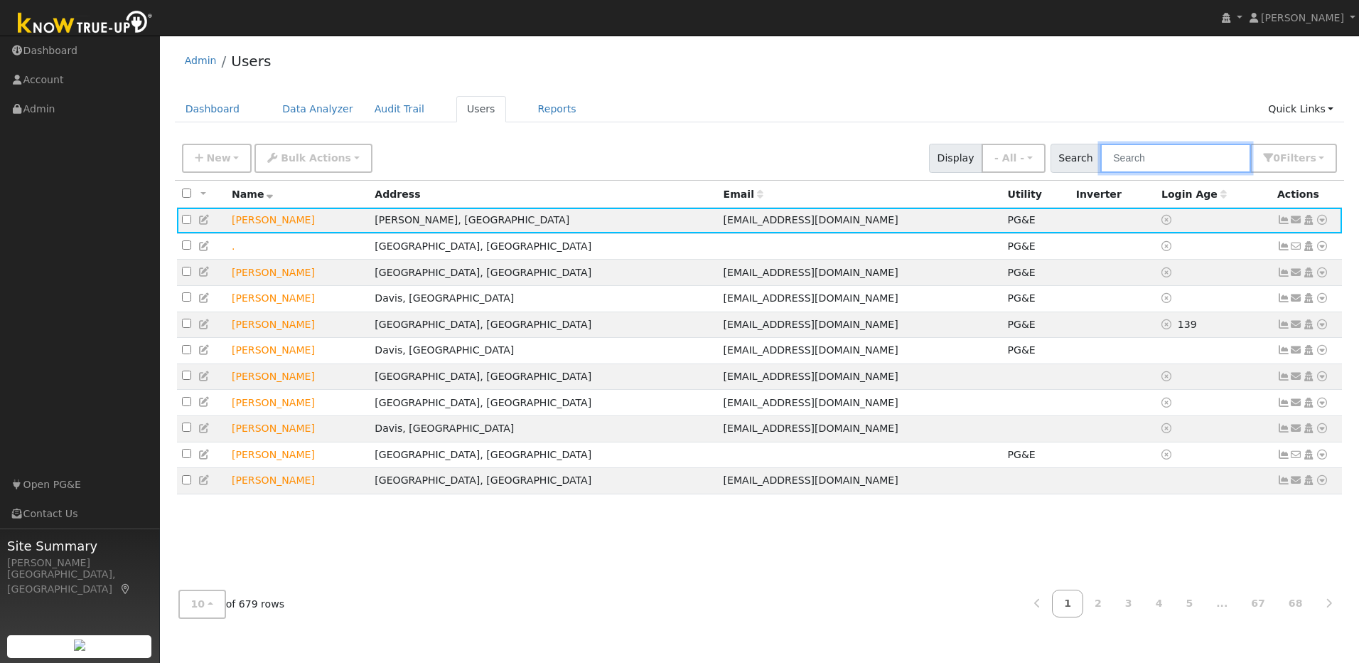
click at [1182, 165] on input "text" at bounding box center [1176, 158] width 151 height 29
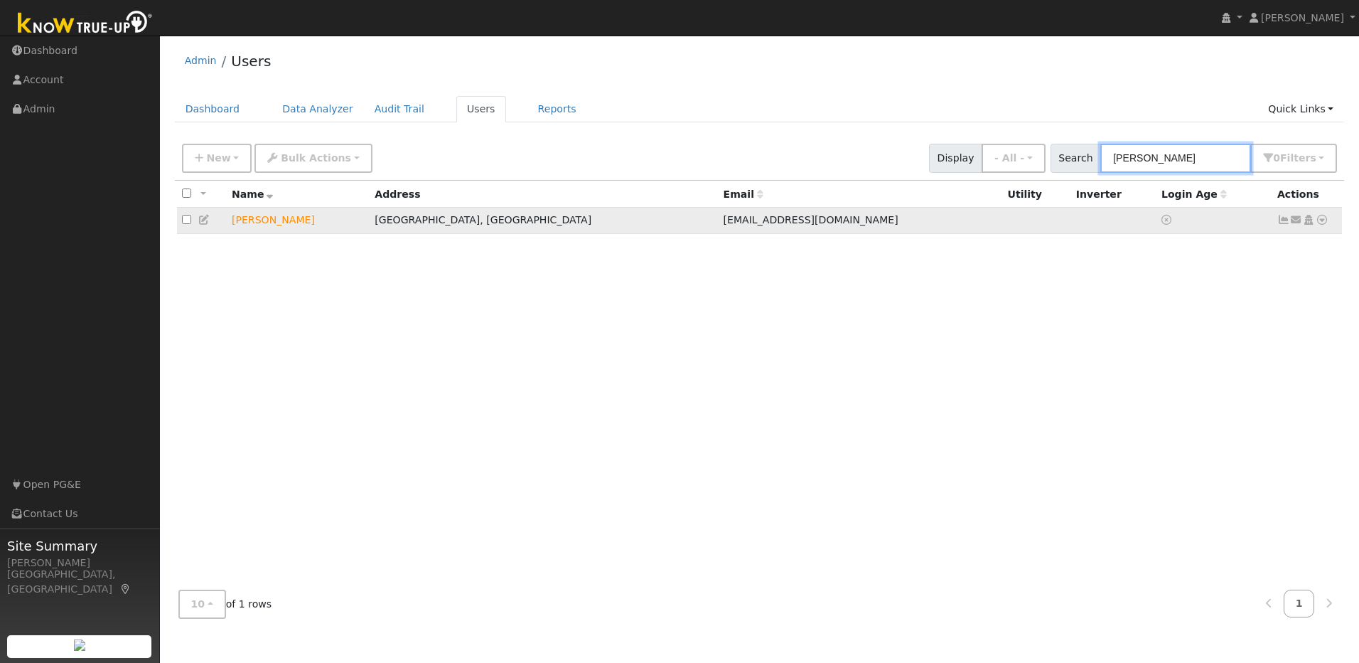
type input "julie smith"
click at [1322, 228] on link at bounding box center [1322, 220] width 13 height 15
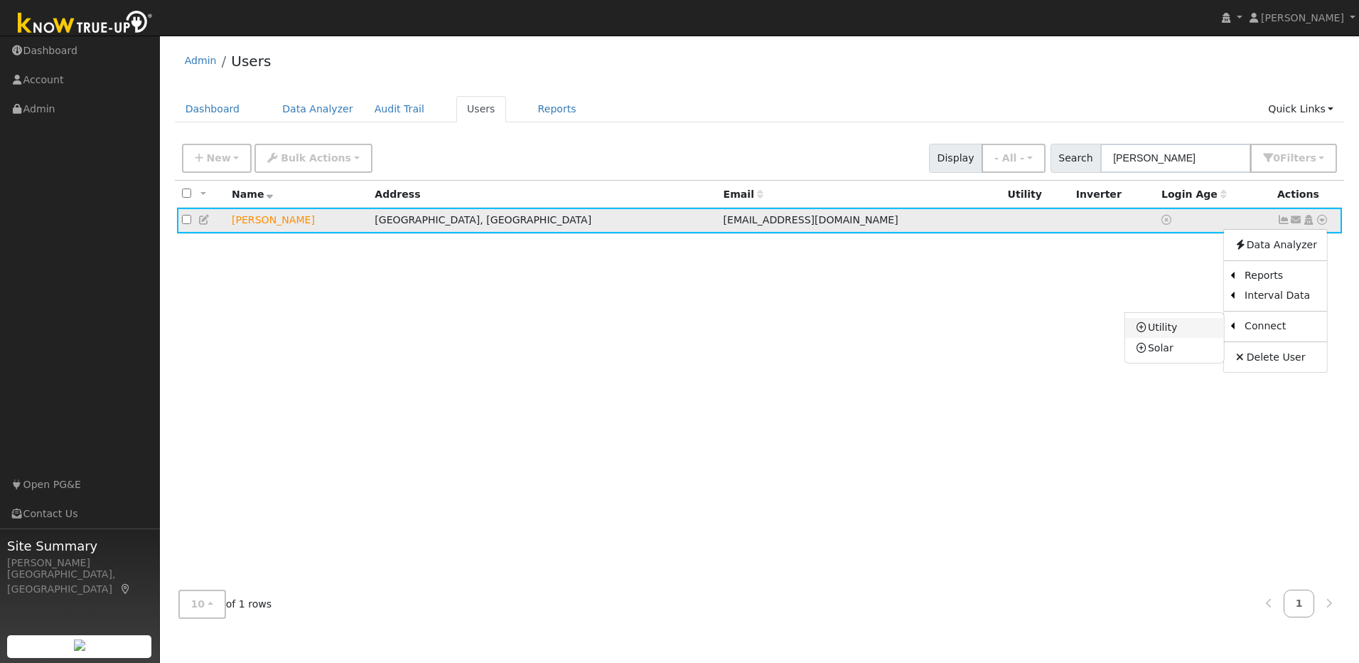
click at [1188, 332] on link "Utility" at bounding box center [1175, 328] width 99 height 20
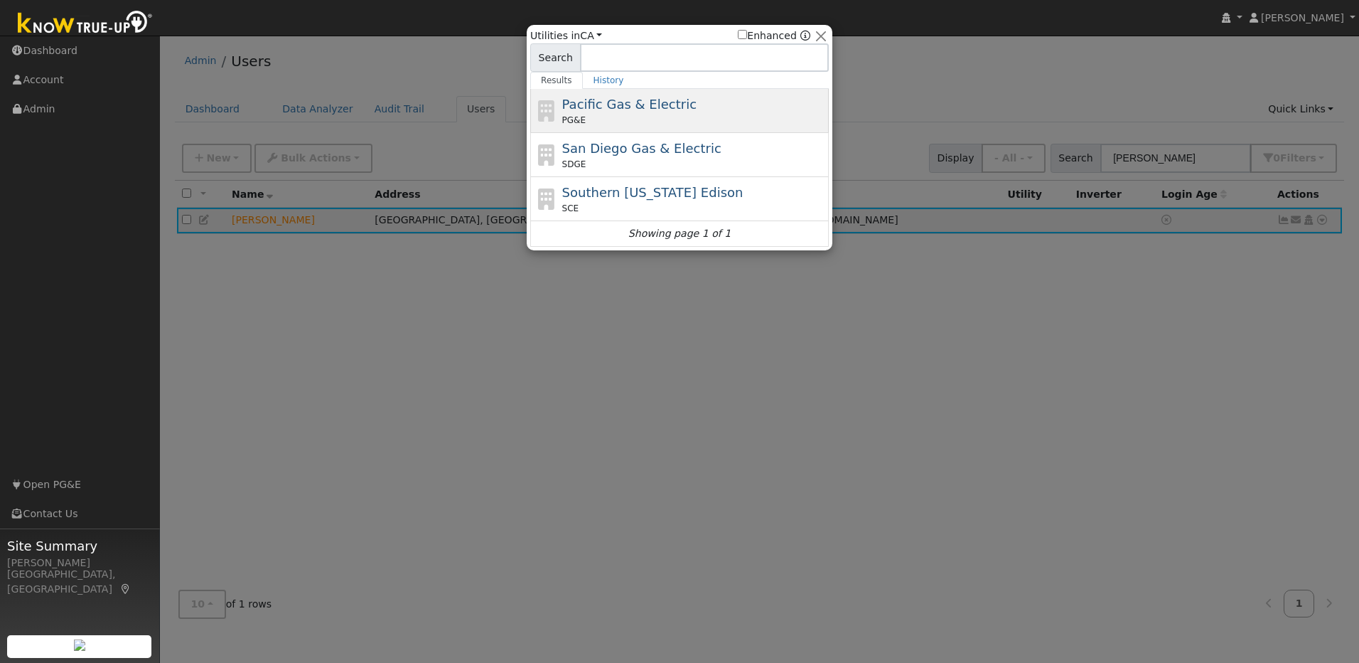
click at [688, 111] on div "Pacific Gas & Electric PG&E" at bounding box center [694, 111] width 264 height 32
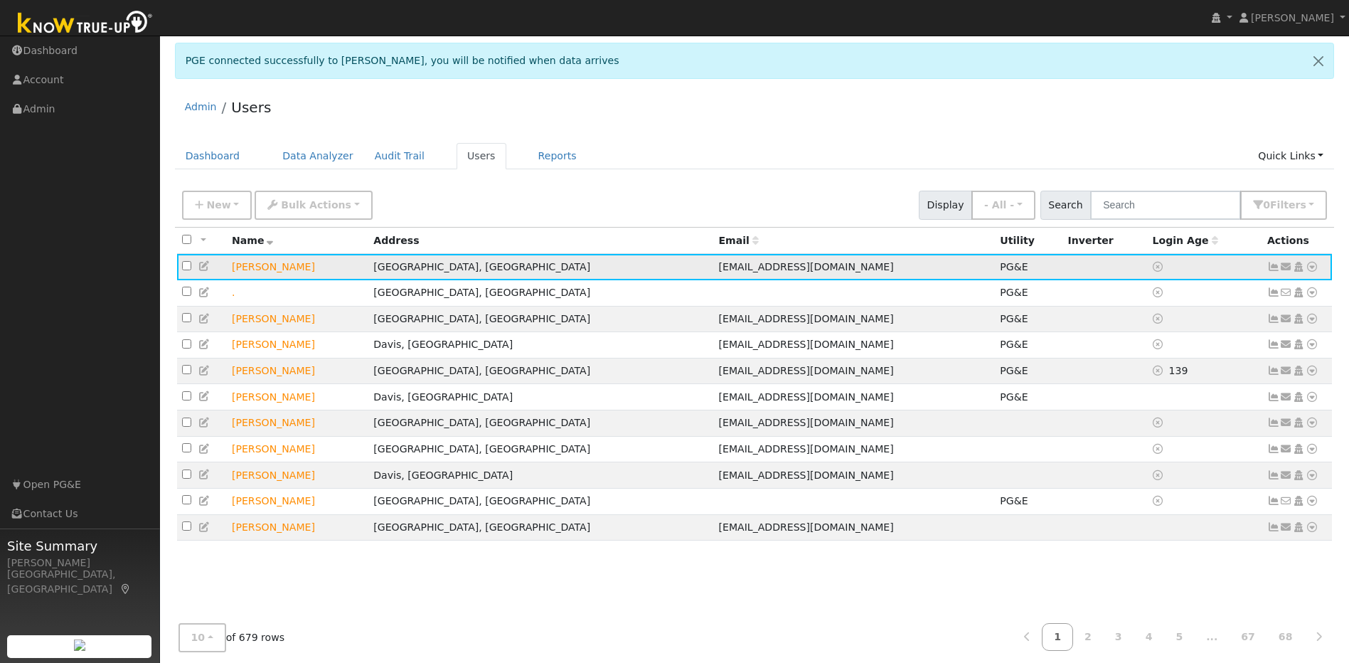
click at [1274, 270] on icon at bounding box center [1273, 267] width 13 height 10
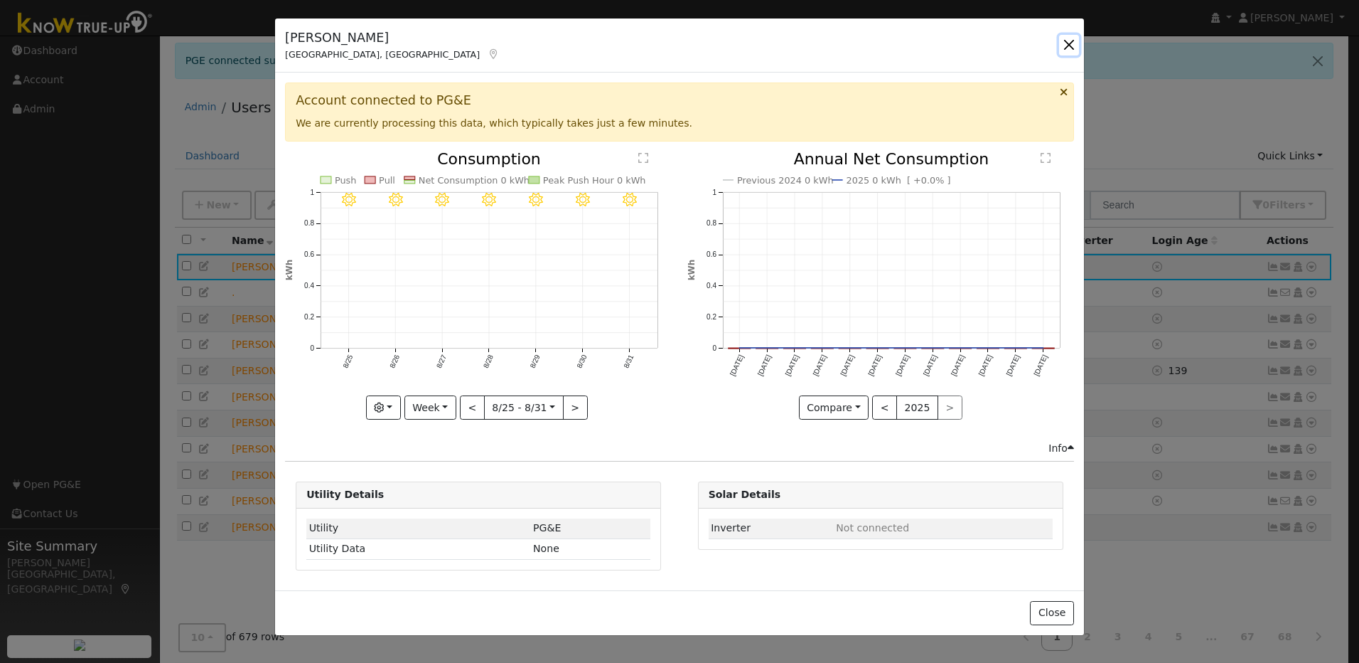
click at [1076, 46] on button "button" at bounding box center [1069, 45] width 20 height 20
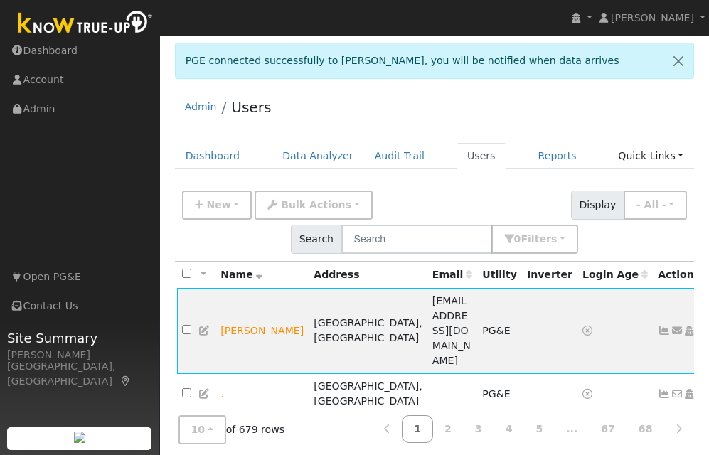
drag, startPoint x: 547, startPoint y: 21, endPoint x: 533, endPoint y: 33, distance: 19.1
click at [547, 21] on nav "[PERSON_NAME] [PERSON_NAME] Profile My Company Help Center Terms Of Service See…" at bounding box center [354, 18] width 709 height 36
click at [202, 326] on icon at bounding box center [204, 331] width 13 height 10
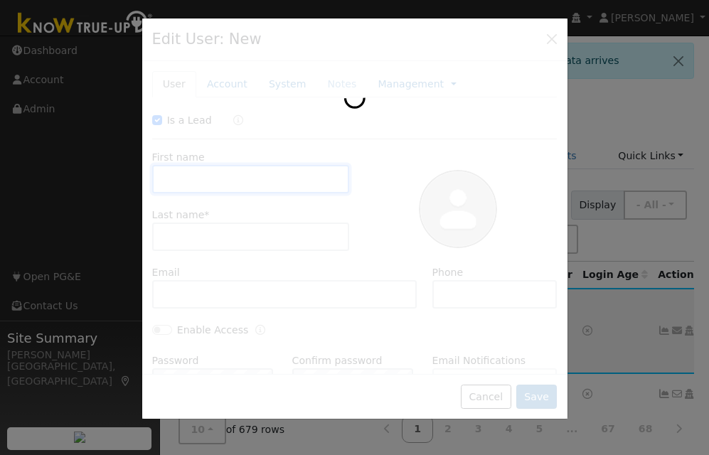
checkbox input "true"
type input "[PERSON_NAME]"
type input "[EMAIL_ADDRESS][DOMAIN_NAME]"
type input "[PHONE_NUMBER]"
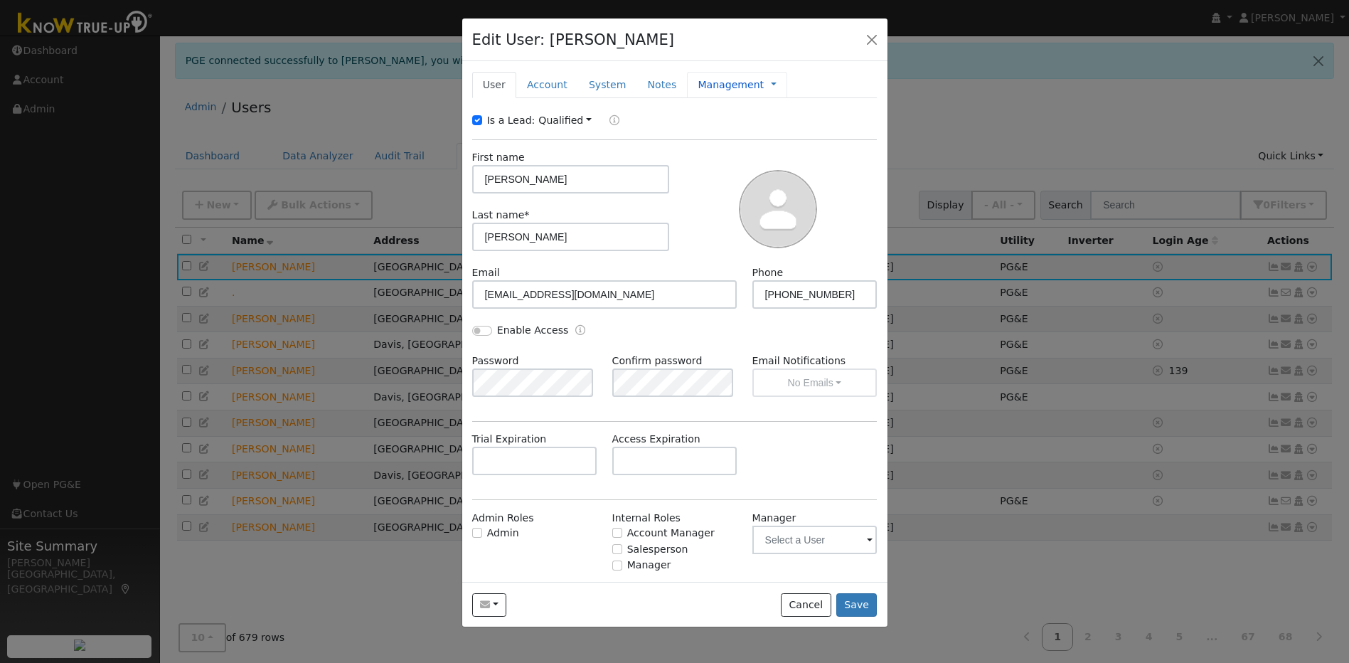
click at [708, 87] on link "Management" at bounding box center [730, 84] width 66 height 15
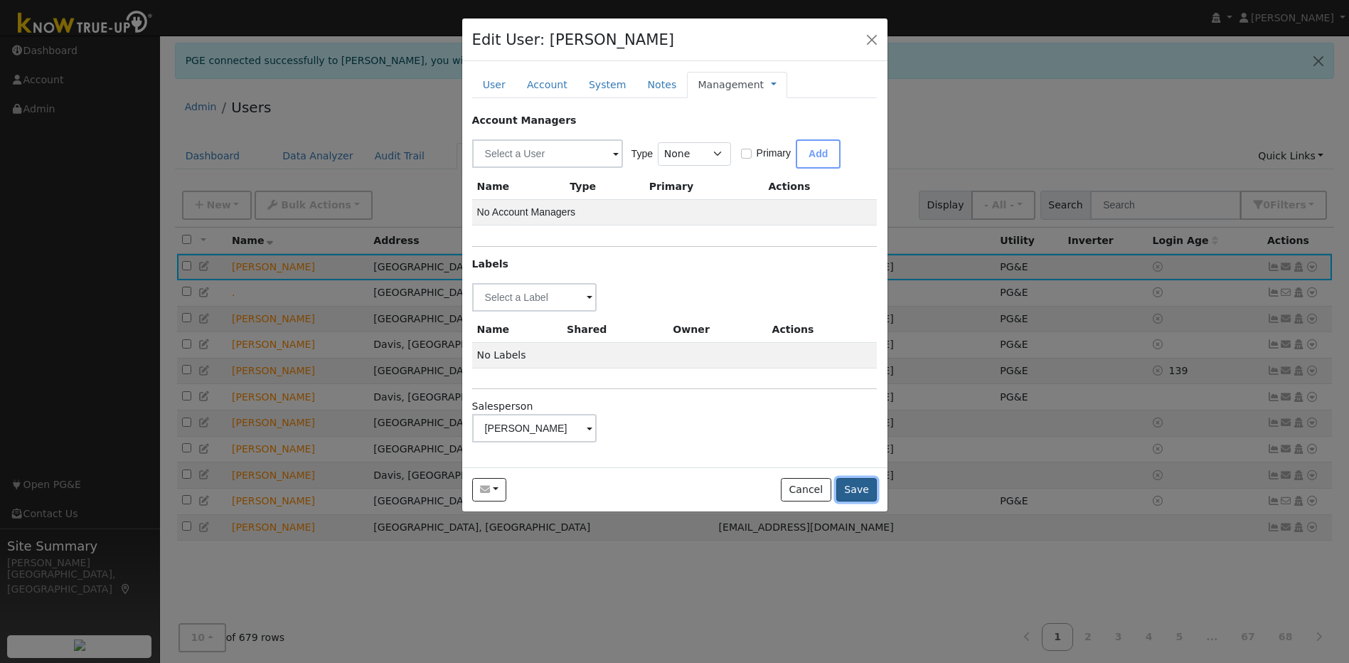
click at [874, 491] on button "Save" at bounding box center [856, 490] width 41 height 24
